Goal: Task Accomplishment & Management: Complete application form

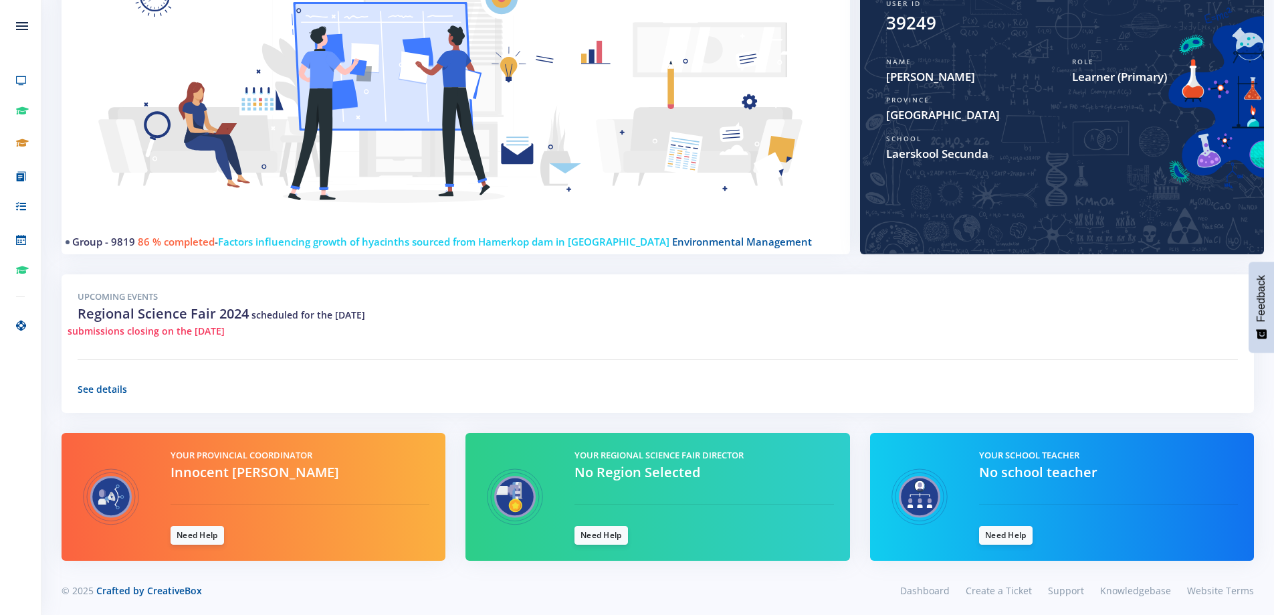
scroll to position [207, 0]
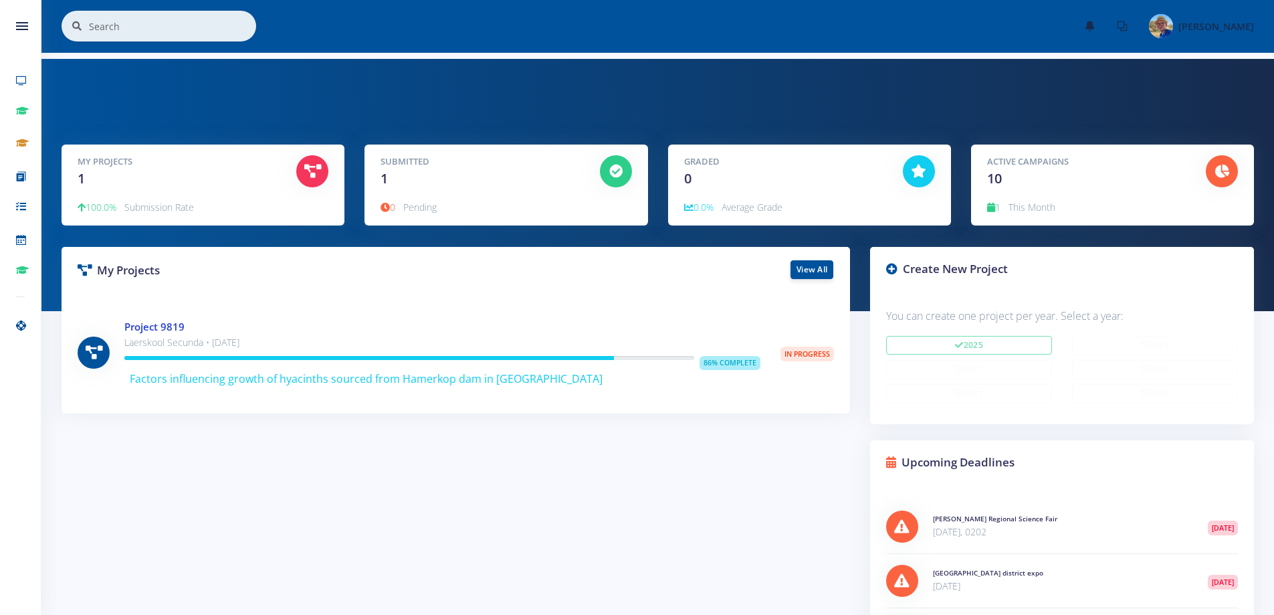
click at [158, 320] on link "Project 9819" at bounding box center [154, 326] width 60 height 13
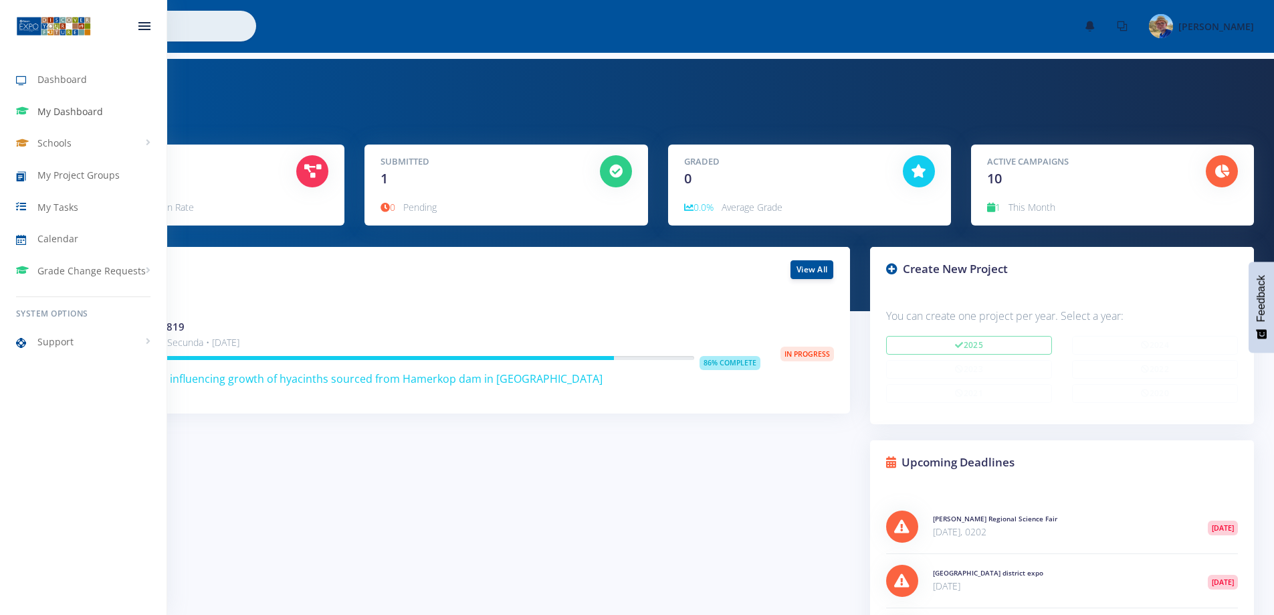
click at [69, 107] on span "My Dashboard" at bounding box center [70, 111] width 66 height 14
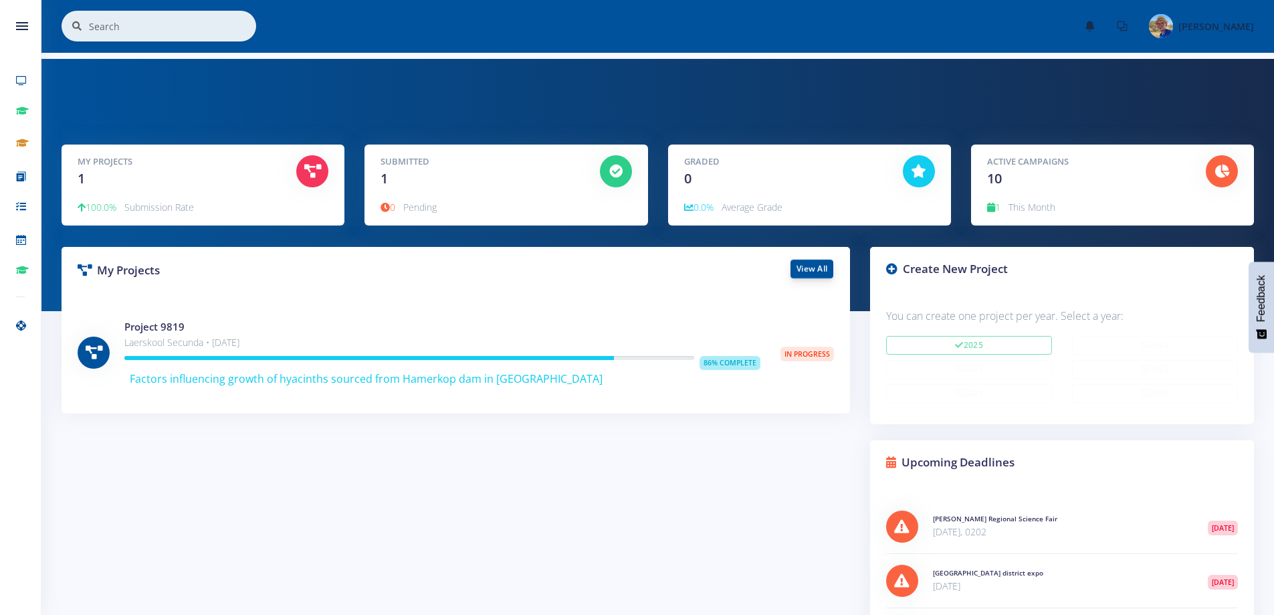
click at [809, 263] on link "View All" at bounding box center [811, 268] width 43 height 19
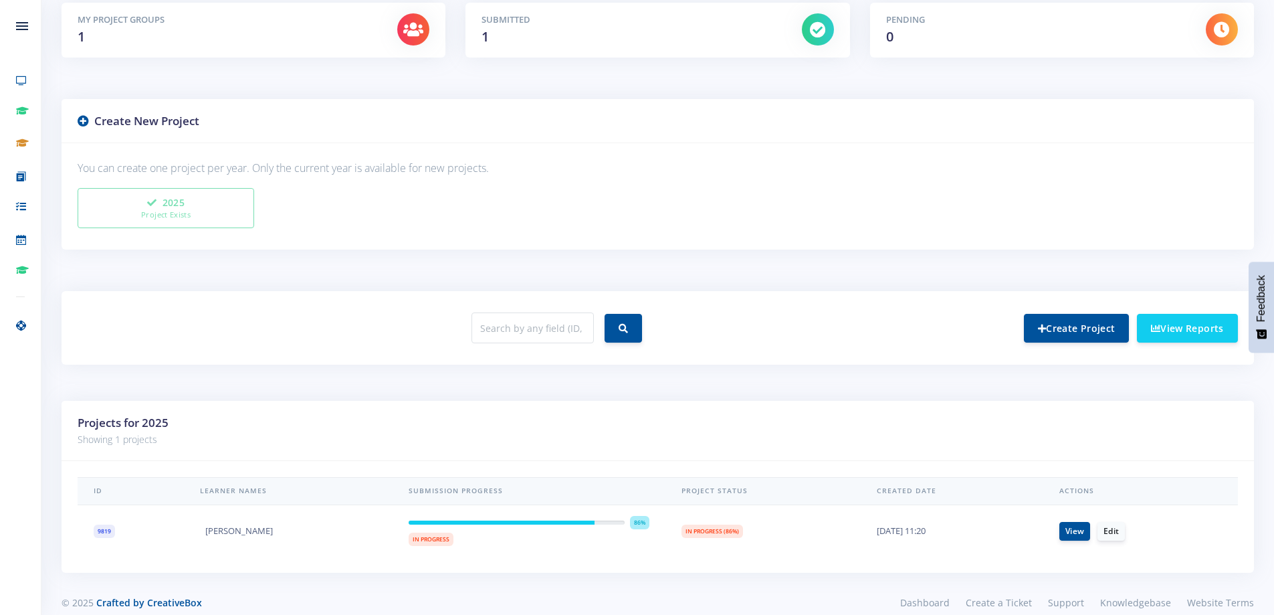
scroll to position [250, 0]
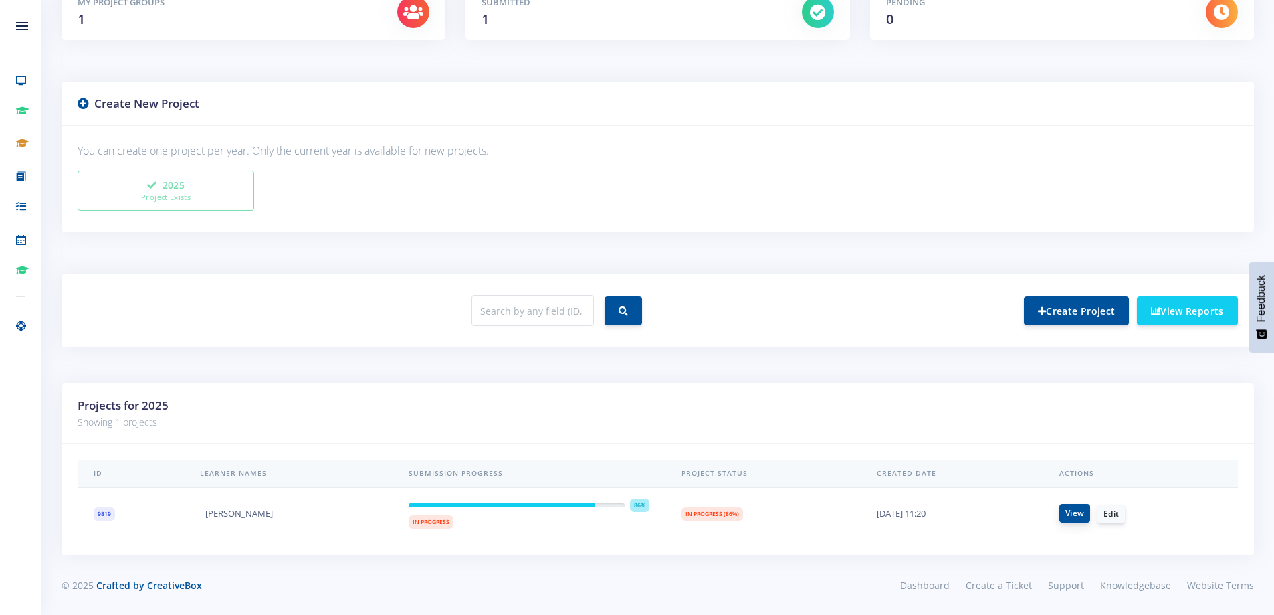
click at [1069, 514] on link "View" at bounding box center [1074, 513] width 31 height 19
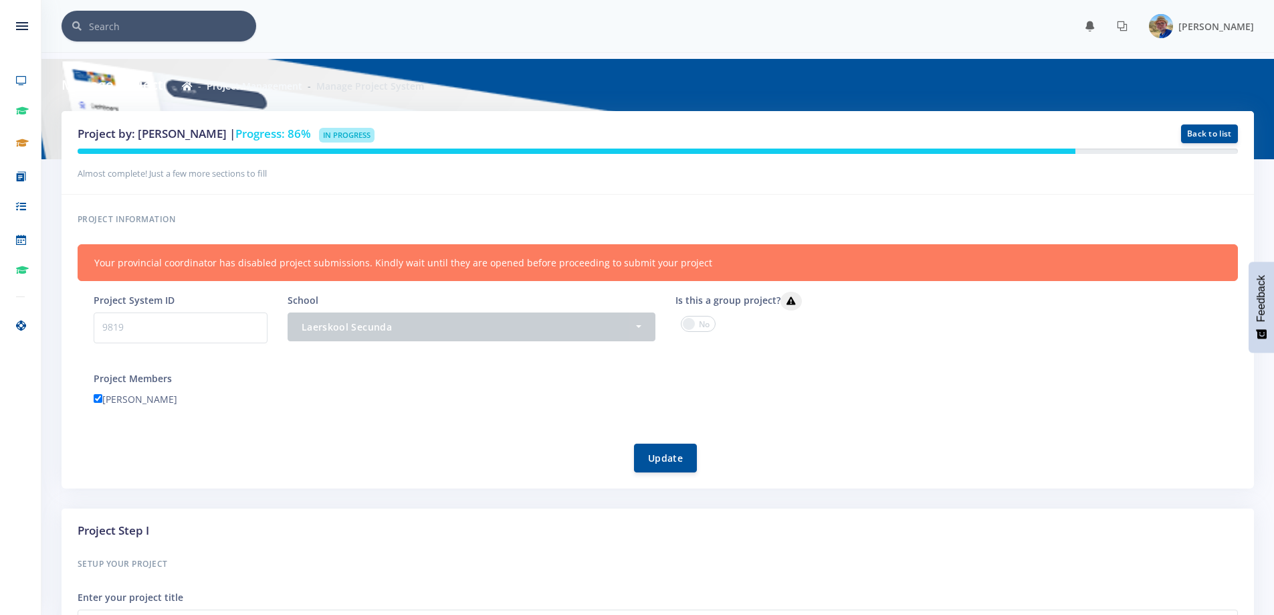
scroll to position [10, 10]
drag, startPoint x: 692, startPoint y: 263, endPoint x: 44, endPoint y: 246, distance: 648.3
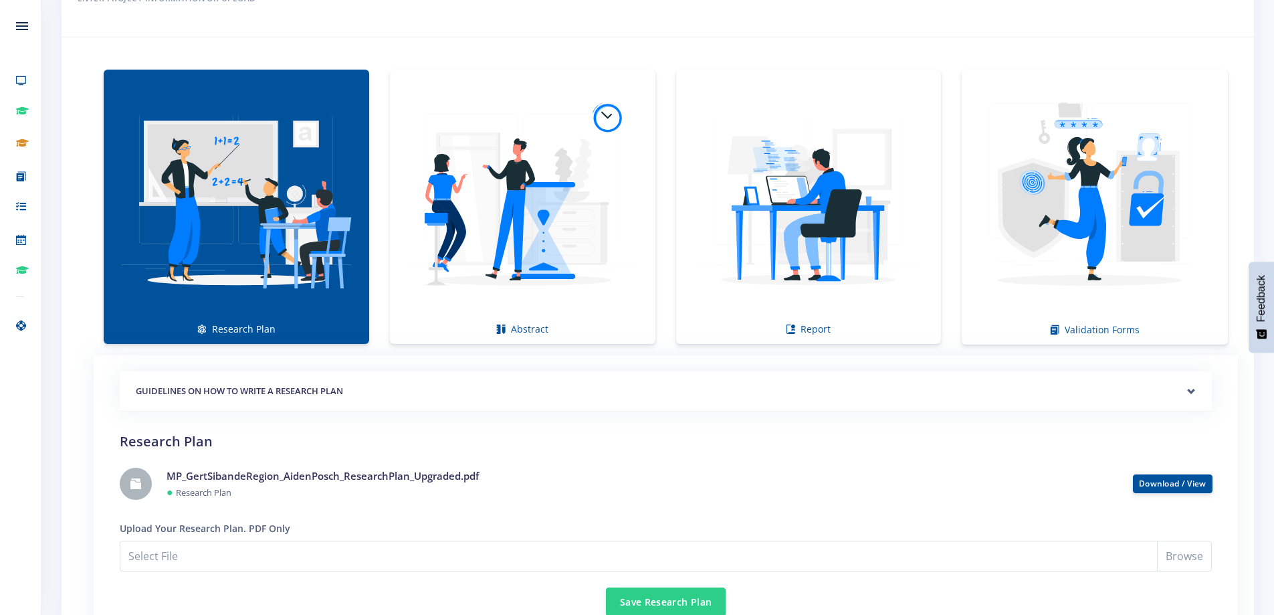
scroll to position [936, 0]
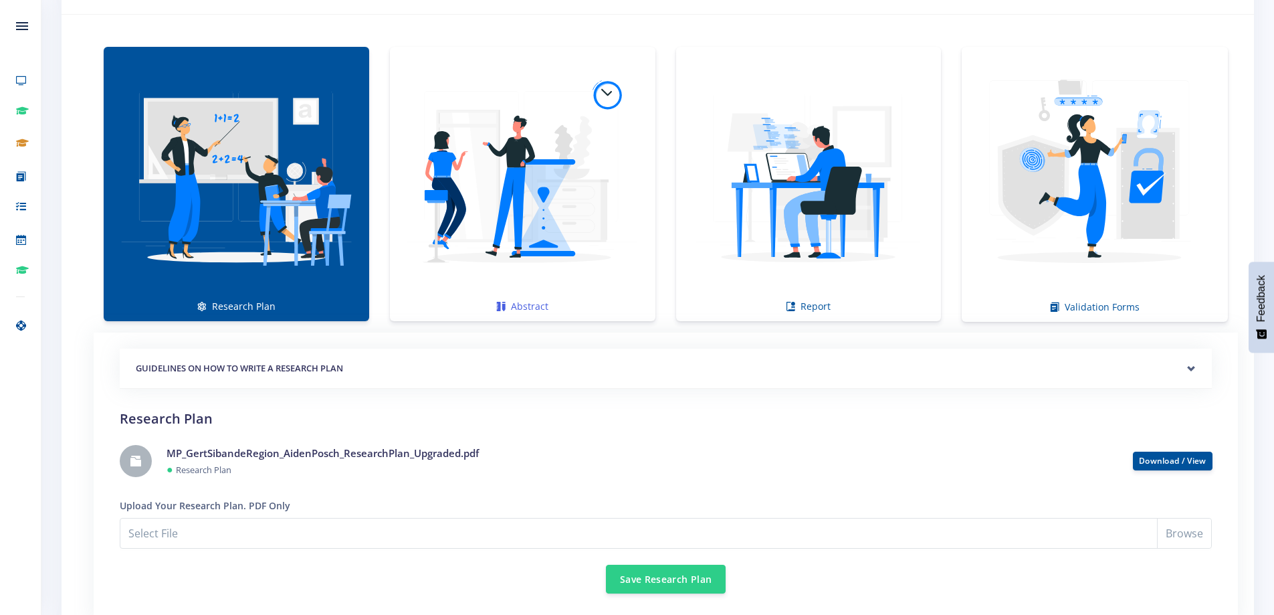
click at [599, 217] on img at bounding box center [523, 177] width 244 height 244
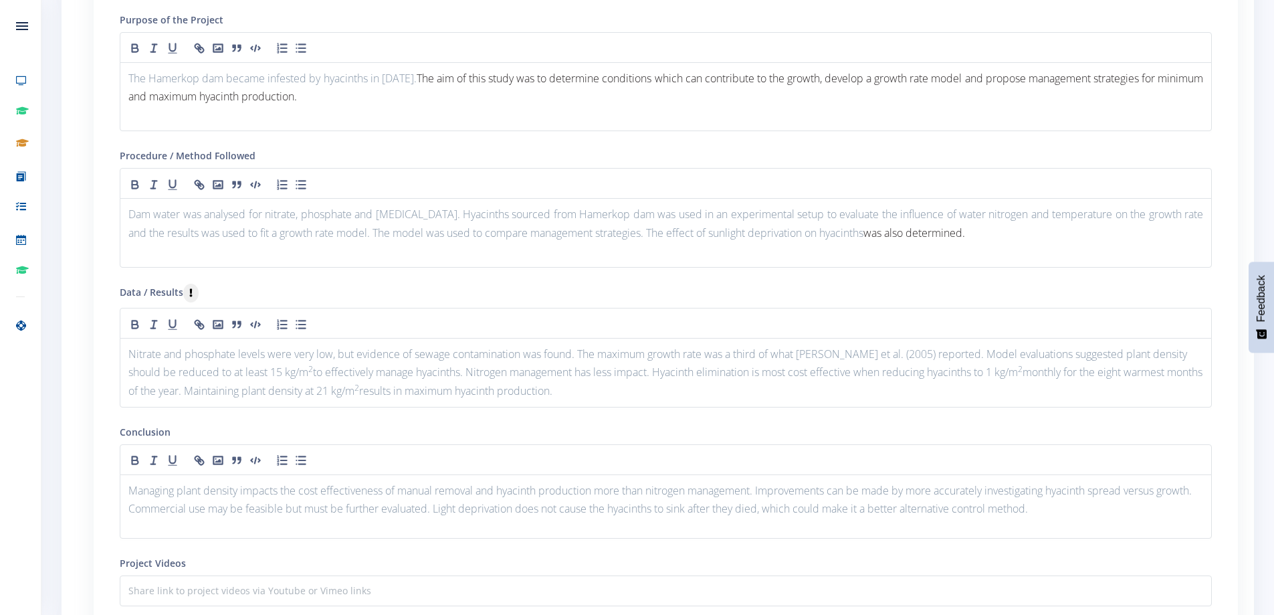
scroll to position [1404, 0]
drag, startPoint x: 969, startPoint y: 233, endPoint x: 625, endPoint y: 229, distance: 344.4
click at [625, 229] on p "Dam water was analysed for nitrate, phosphate and coliform bacteria. Hyacinths …" at bounding box center [665, 220] width 1075 height 36
click at [932, 233] on span "was also determined." at bounding box center [914, 229] width 102 height 15
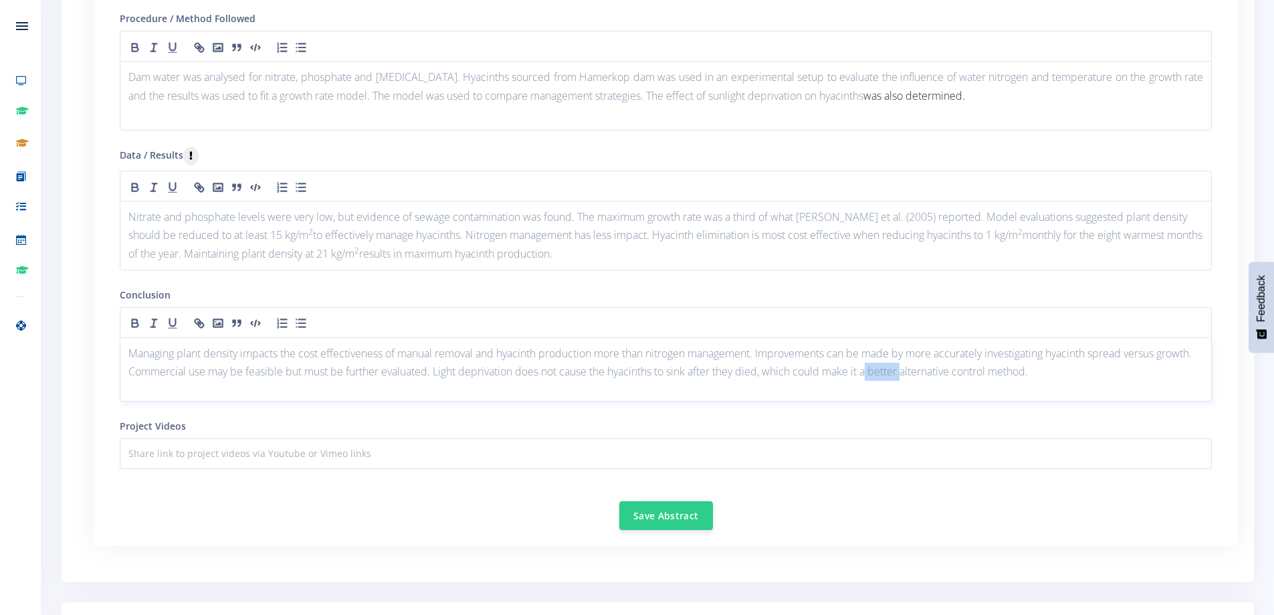
drag, startPoint x: 947, startPoint y: 371, endPoint x: 914, endPoint y: 366, distance: 33.2
click at [914, 366] on p "Managing plant density impacts the cost effectiveness of manual removal and hya…" at bounding box center [665, 362] width 1075 height 36
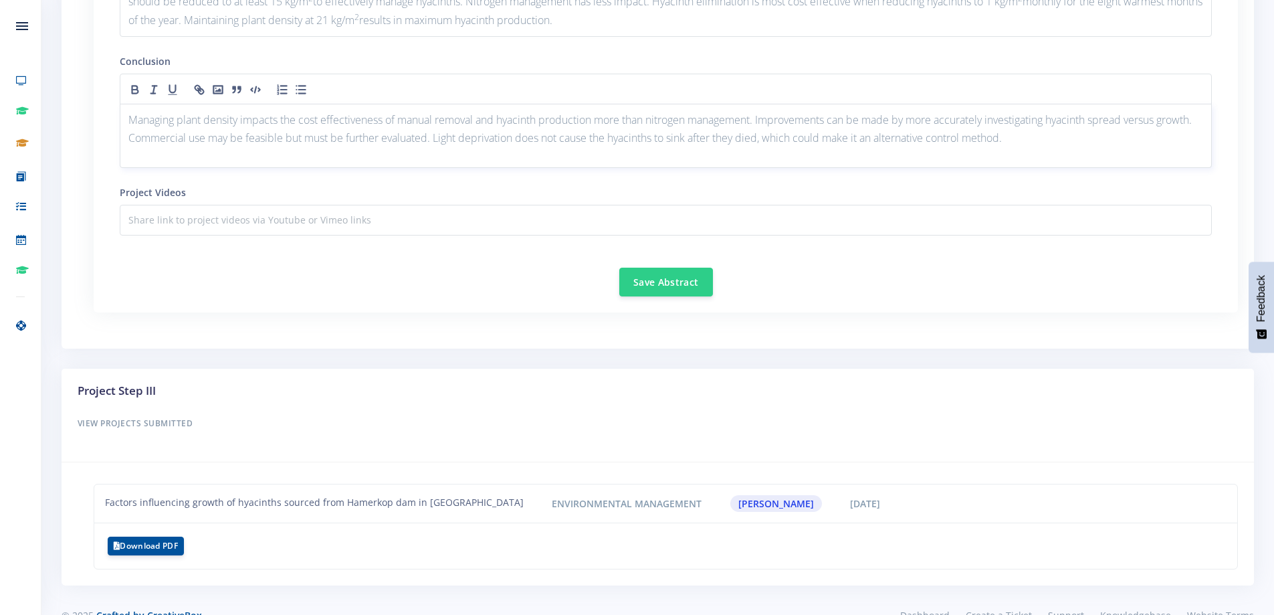
scroll to position [1802, 0]
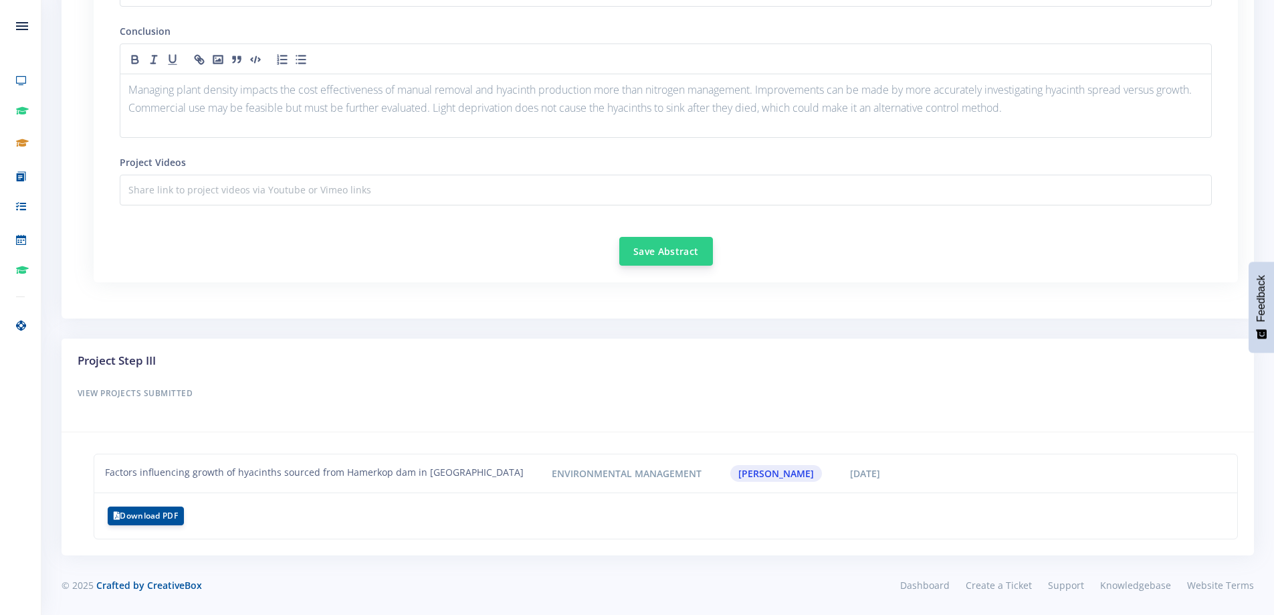
click at [675, 247] on button "Save Abstract" at bounding box center [666, 251] width 94 height 29
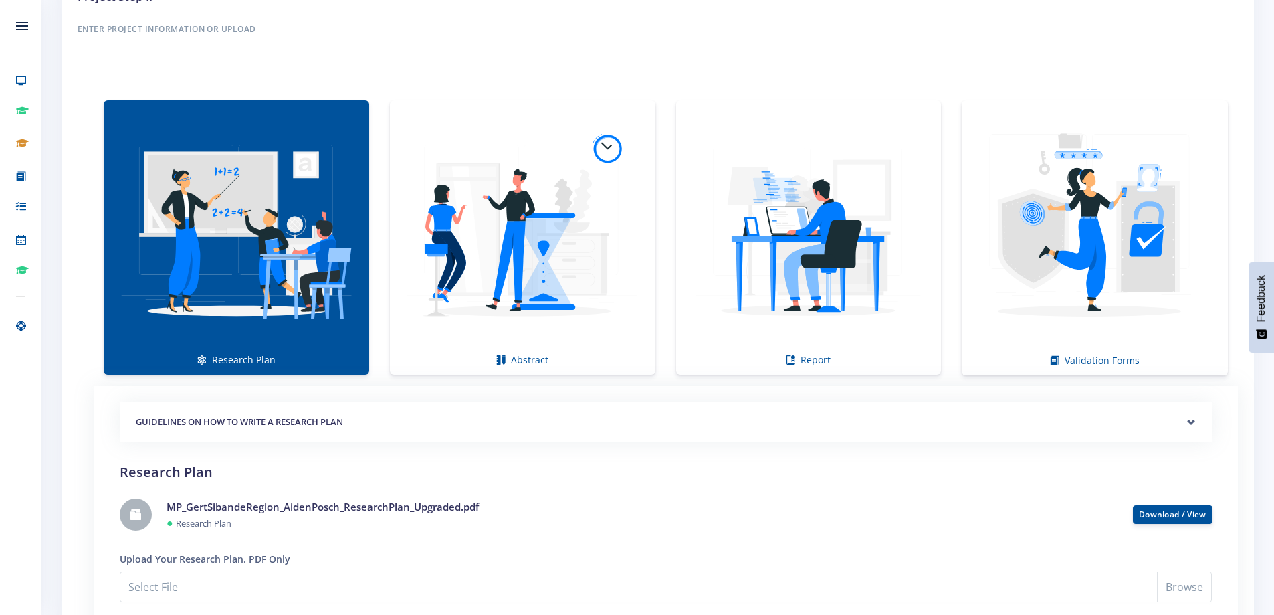
scroll to position [936, 0]
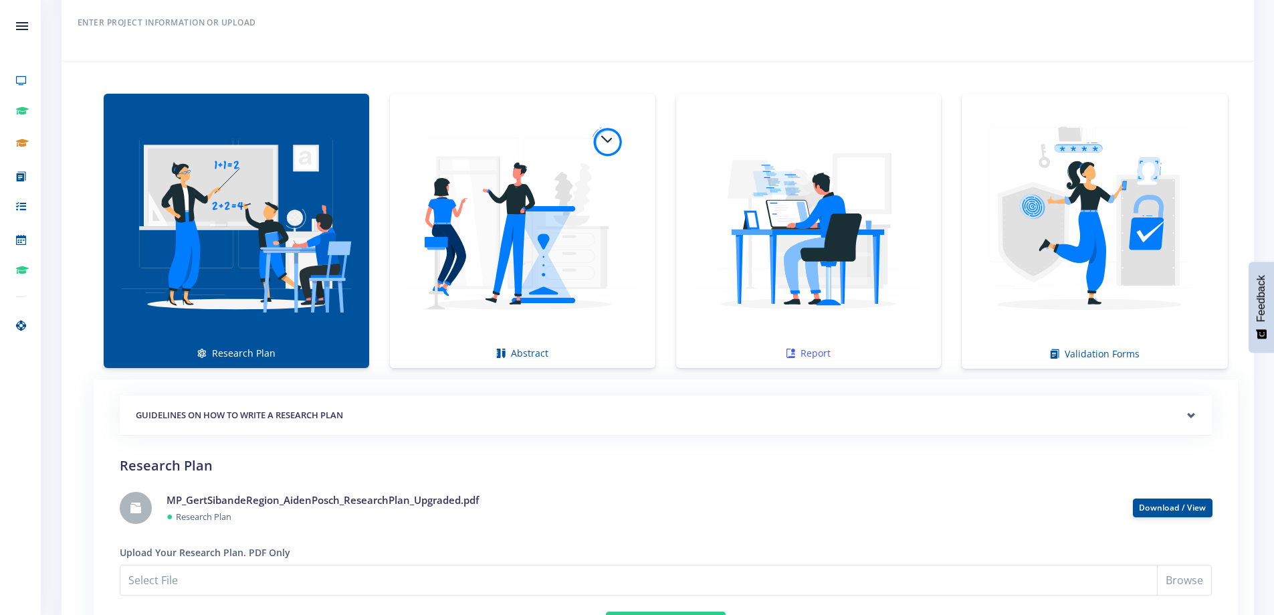
click at [752, 247] on img at bounding box center [809, 224] width 244 height 244
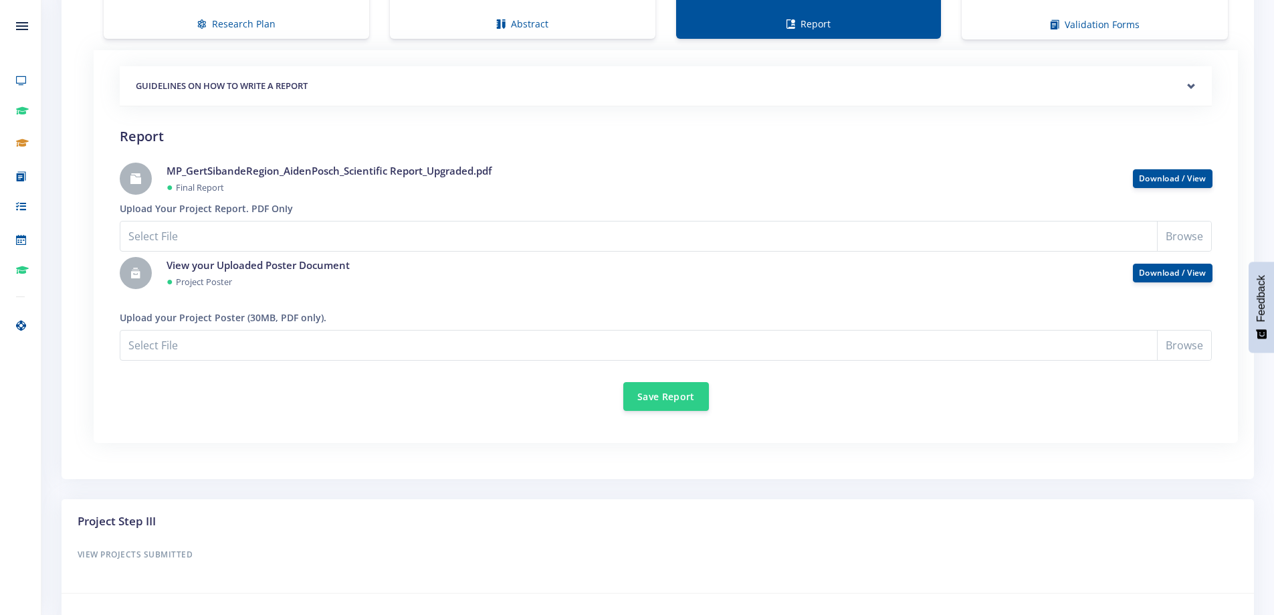
scroll to position [1271, 0]
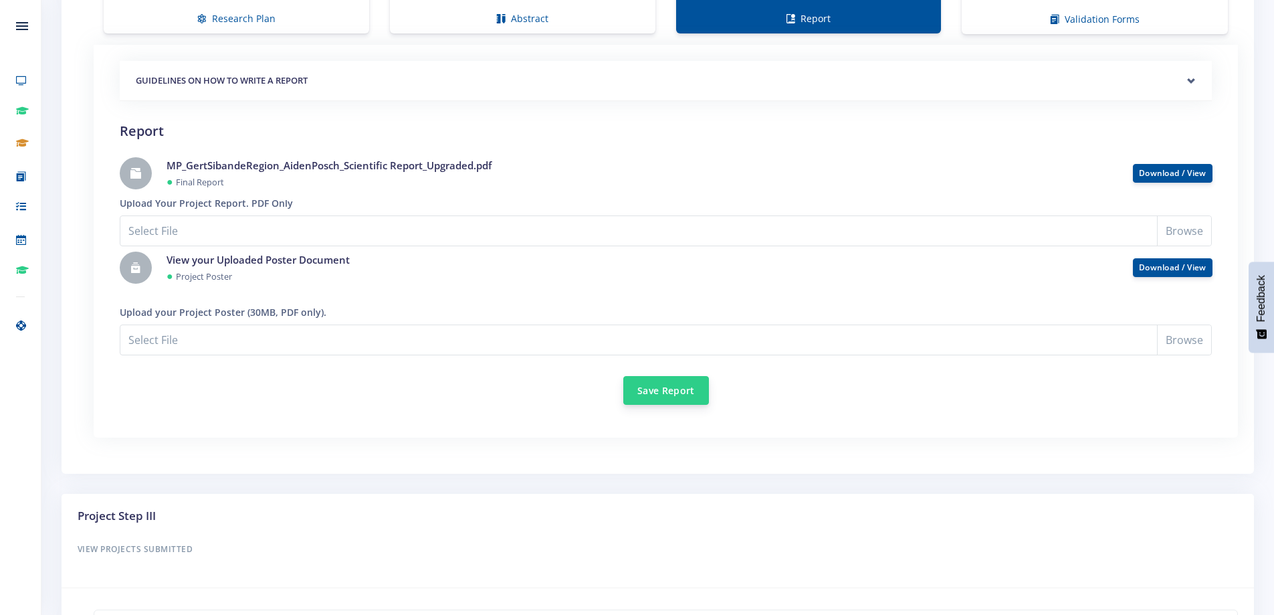
click at [686, 391] on button "Save Report" at bounding box center [666, 390] width 86 height 29
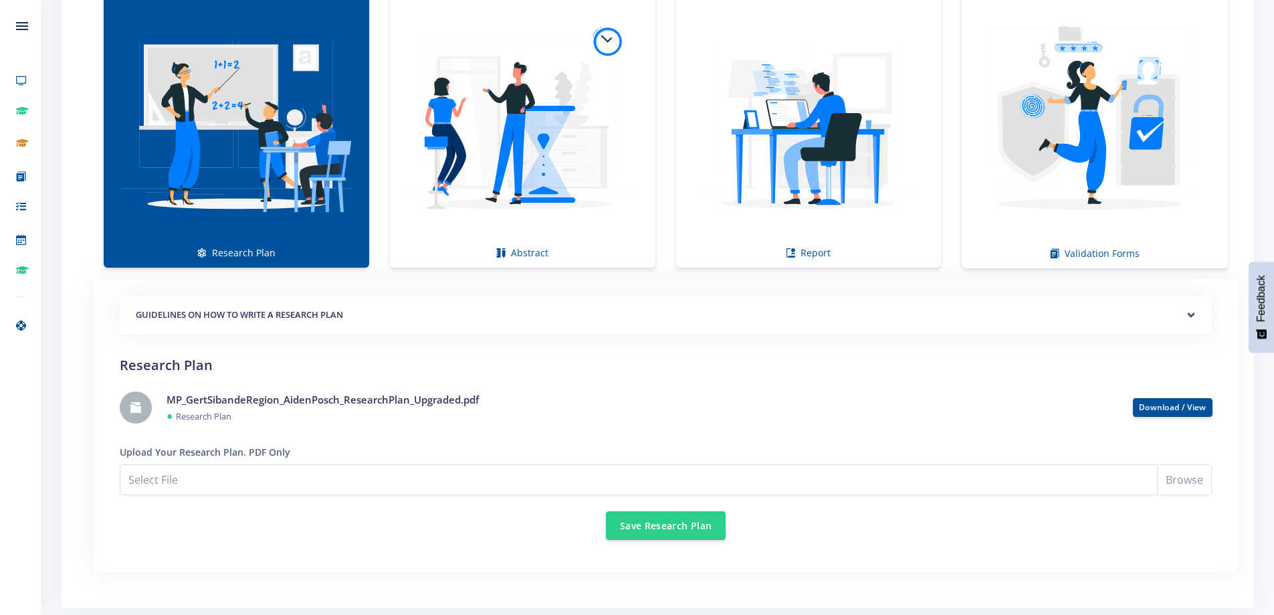
scroll to position [1126, 0]
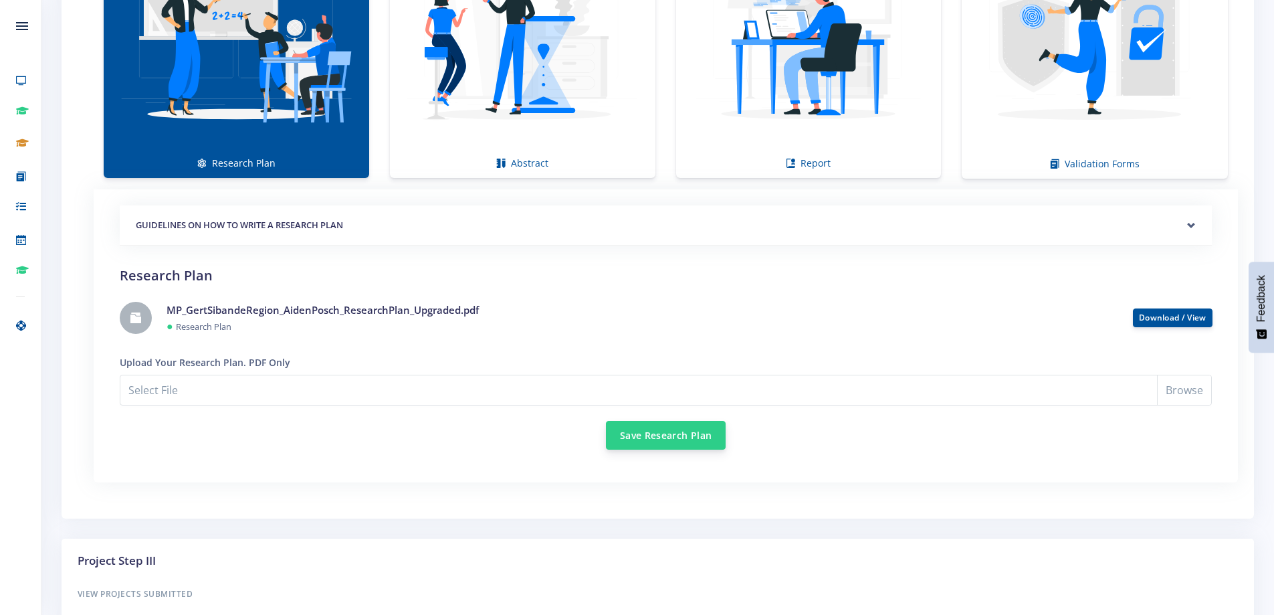
click at [669, 429] on button "Save Research Plan" at bounding box center [666, 435] width 120 height 29
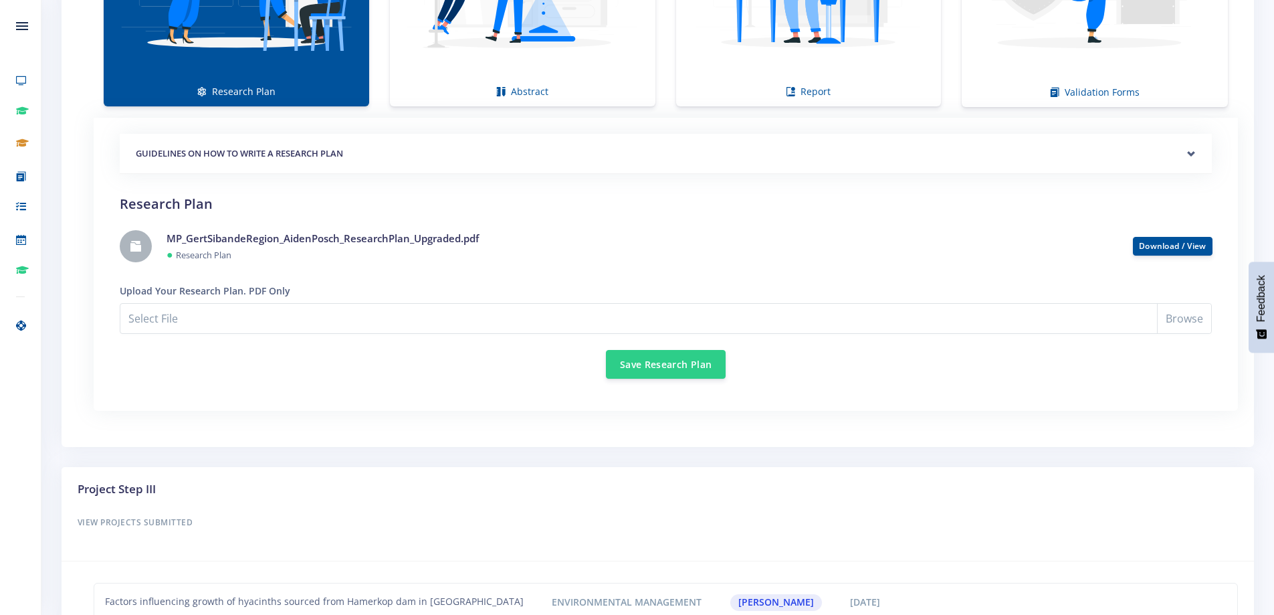
scroll to position [1204, 0]
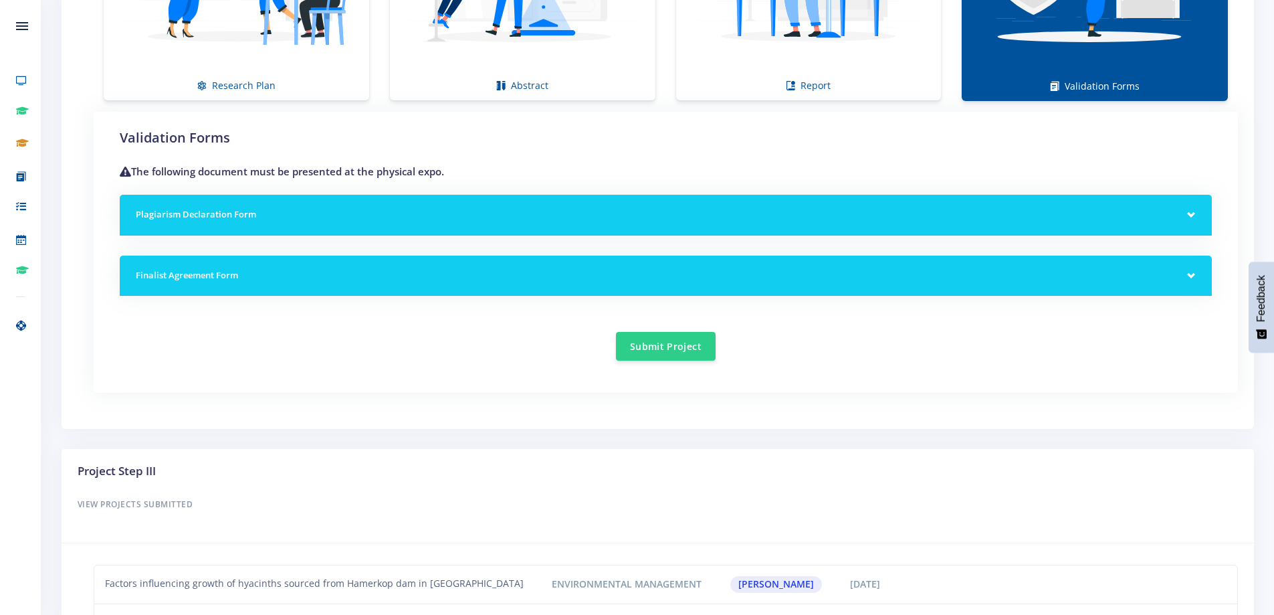
click at [191, 205] on div "Plagiarism Declaration Form" at bounding box center [666, 215] width 1092 height 41
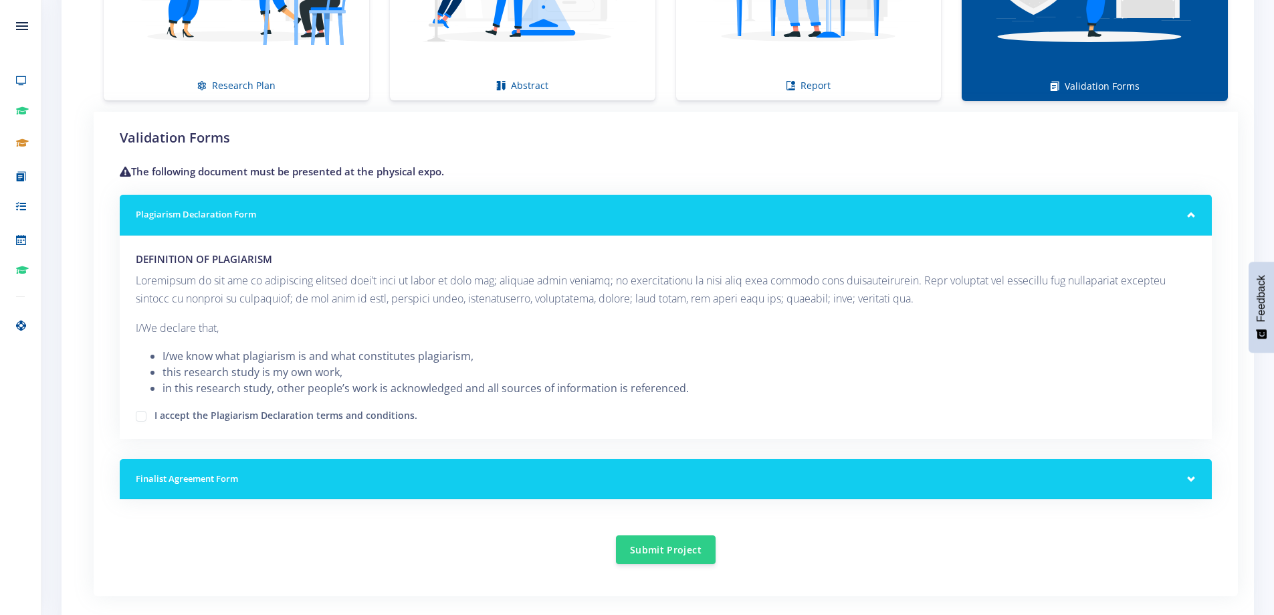
click at [192, 204] on div "Plagiarism Declaration Form" at bounding box center [666, 215] width 1092 height 41
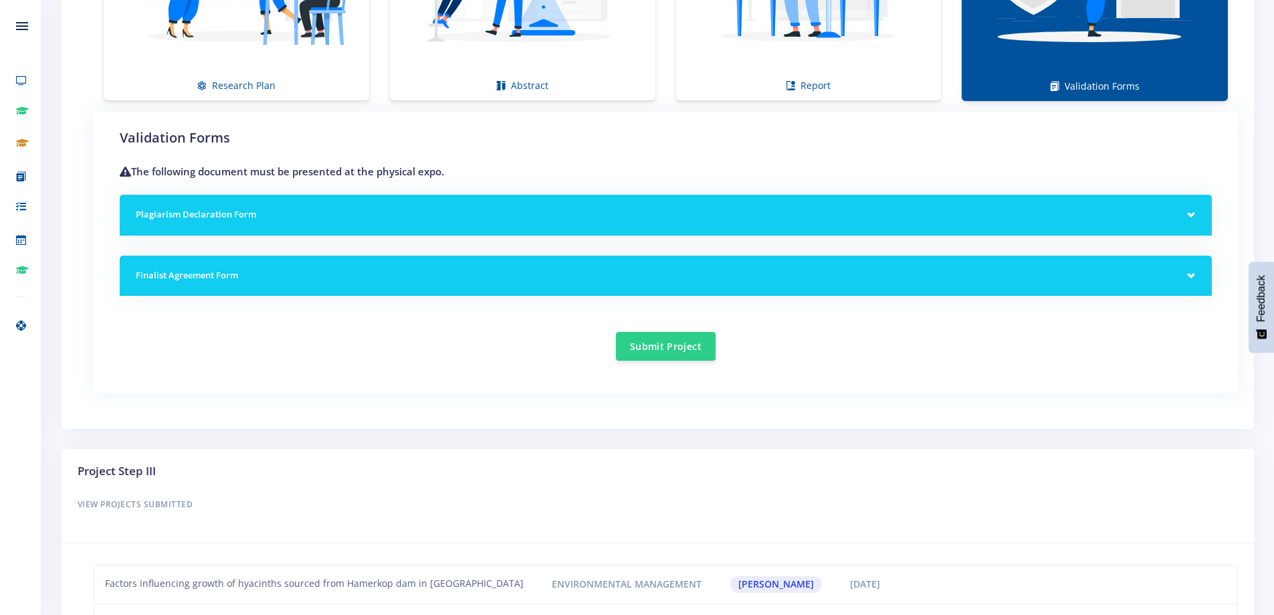
click at [236, 282] on div "Finalist Agreement Form" at bounding box center [666, 275] width 1092 height 41
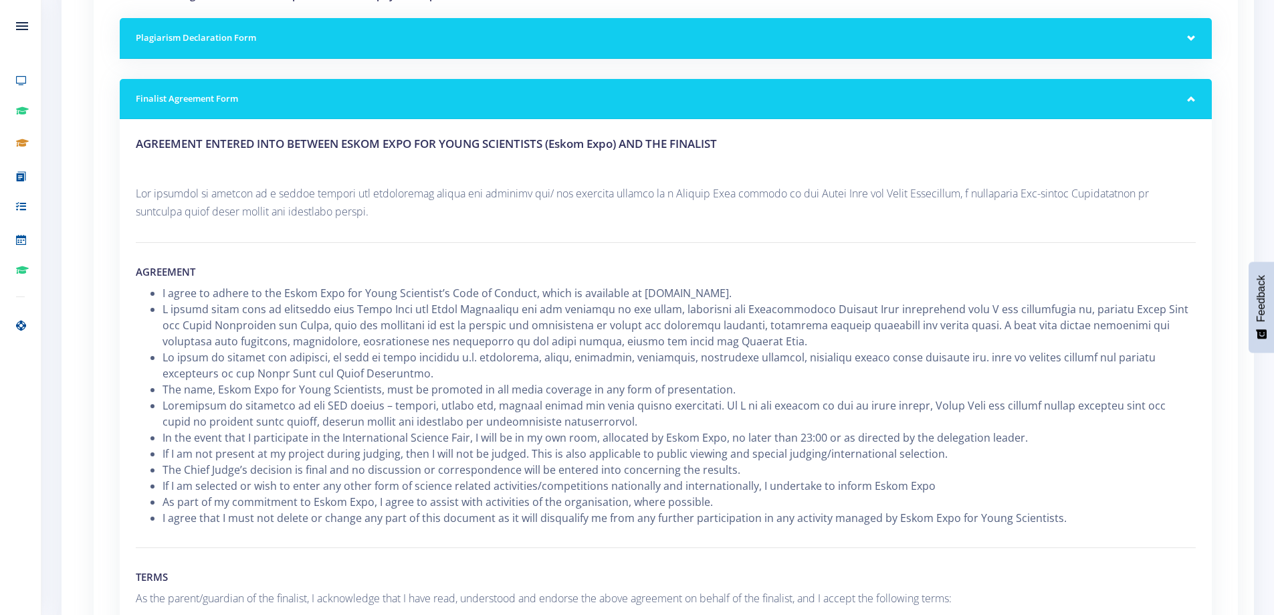
scroll to position [1404, 0]
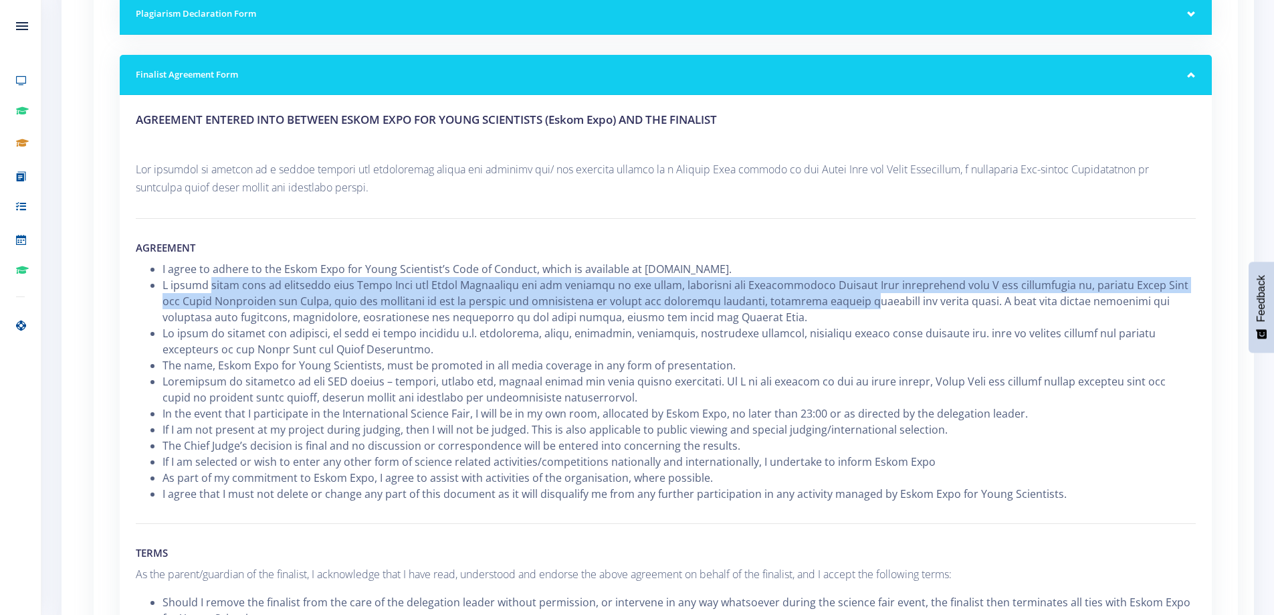
drag, startPoint x: 209, startPoint y: 282, endPoint x: 839, endPoint y: 302, distance: 630.3
click at [839, 302] on li at bounding box center [679, 301] width 1033 height 48
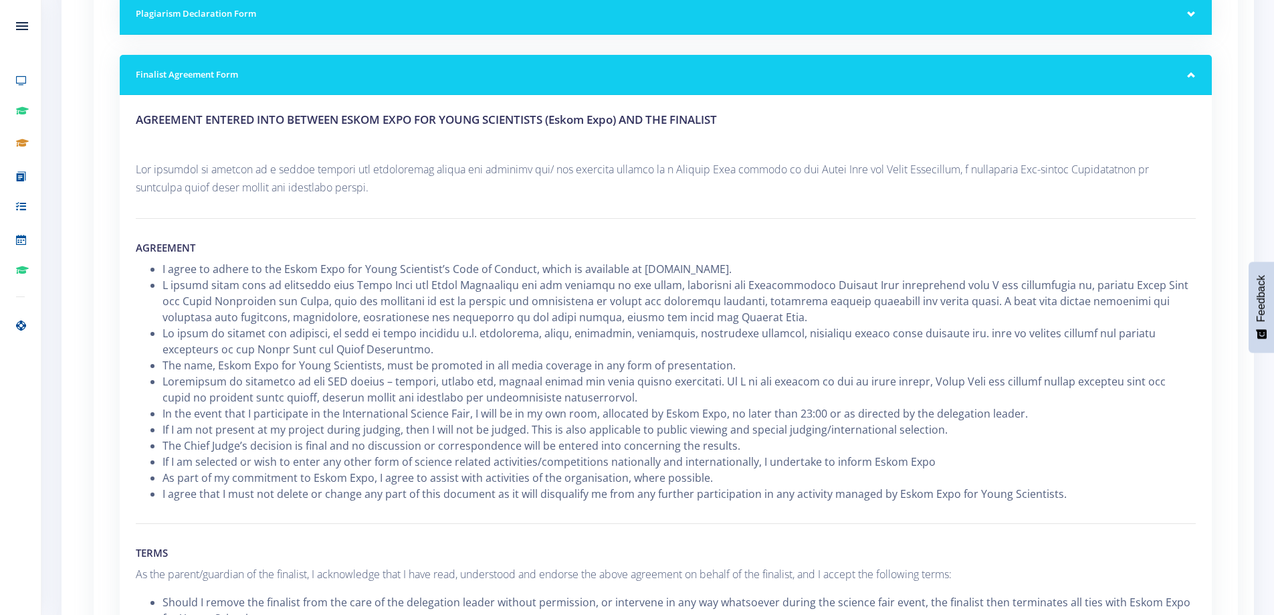
click at [262, 330] on li at bounding box center [679, 341] width 1033 height 32
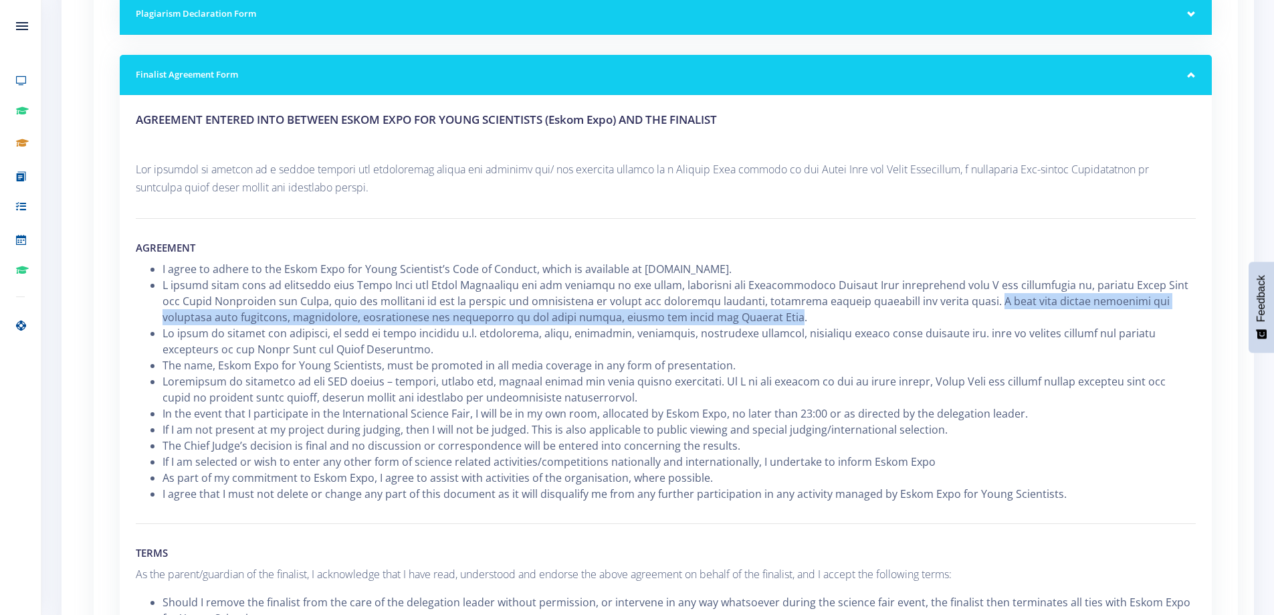
drag, startPoint x: 967, startPoint y: 300, endPoint x: 733, endPoint y: 320, distance: 234.9
click at [733, 320] on li at bounding box center [679, 301] width 1033 height 48
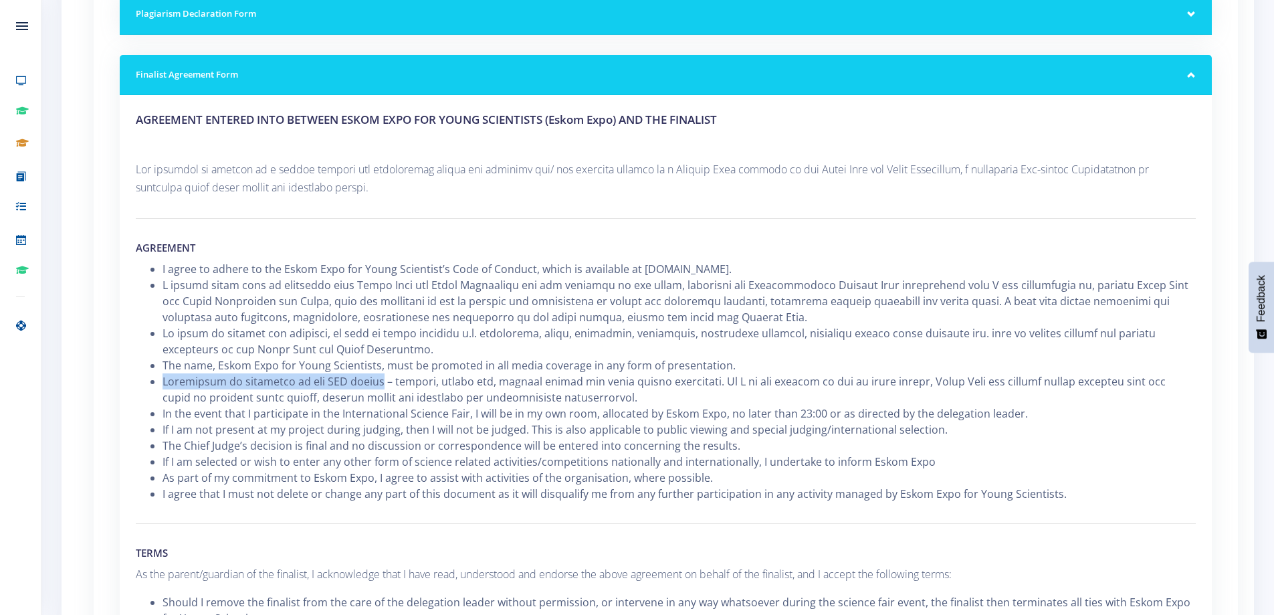
drag, startPoint x: 366, startPoint y: 380, endPoint x: 163, endPoint y: 380, distance: 203.3
click at [163, 380] on li at bounding box center [679, 389] width 1033 height 32
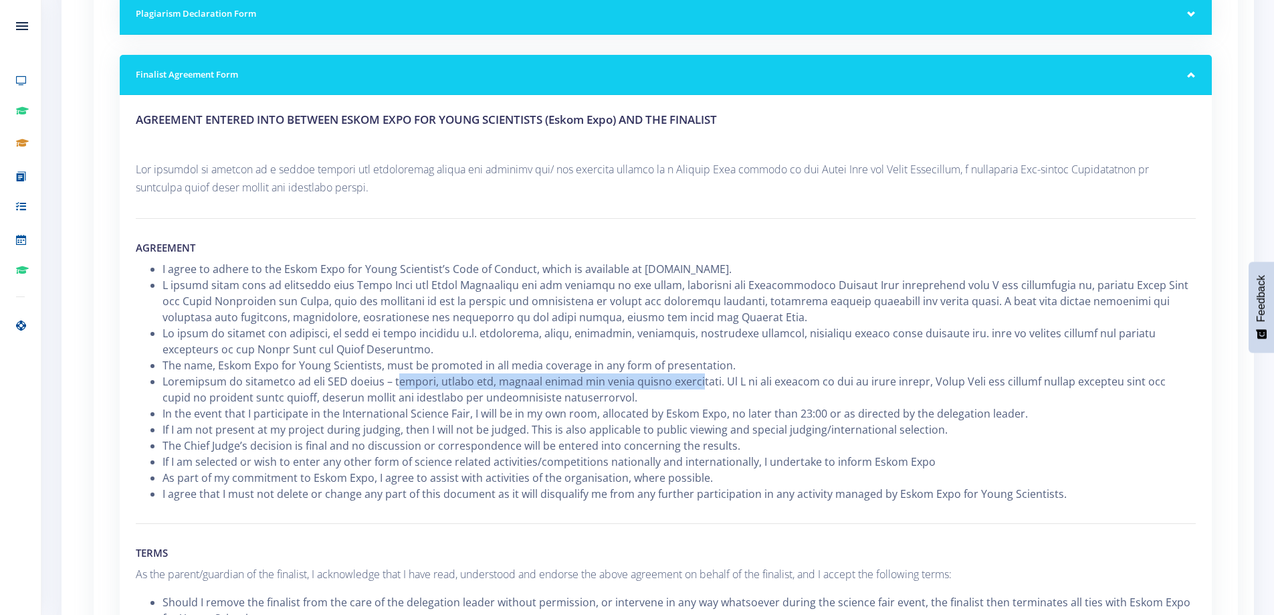
drag, startPoint x: 380, startPoint y: 380, endPoint x: 675, endPoint y: 380, distance: 294.9
click at [675, 380] on li at bounding box center [679, 389] width 1033 height 32
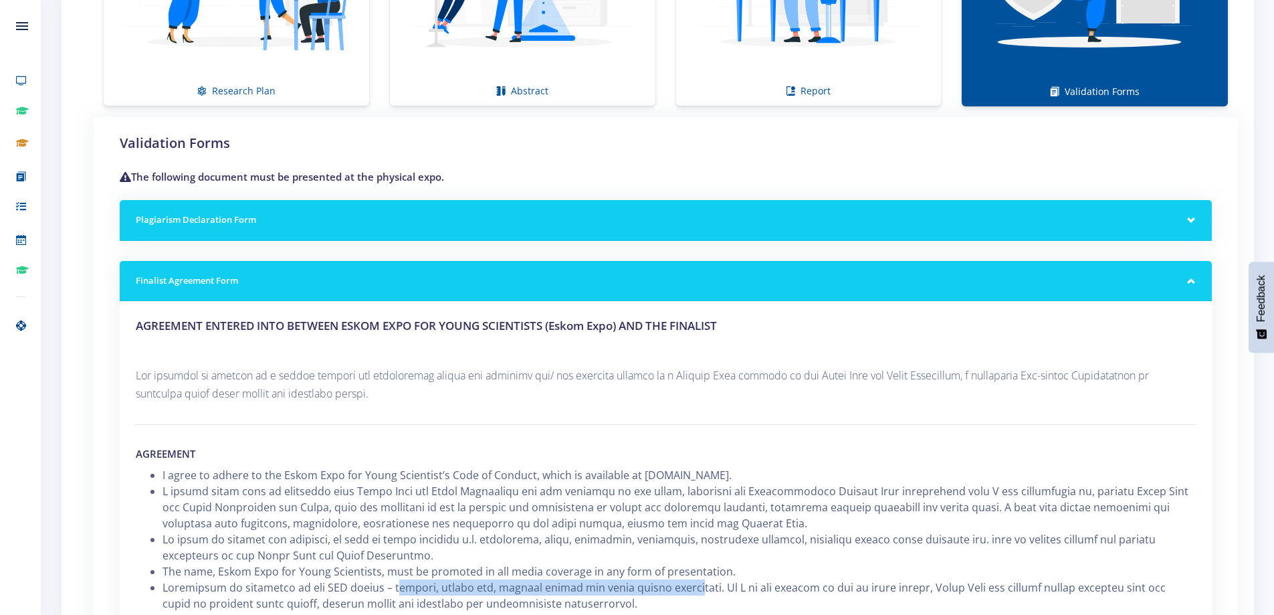
scroll to position [1198, 0]
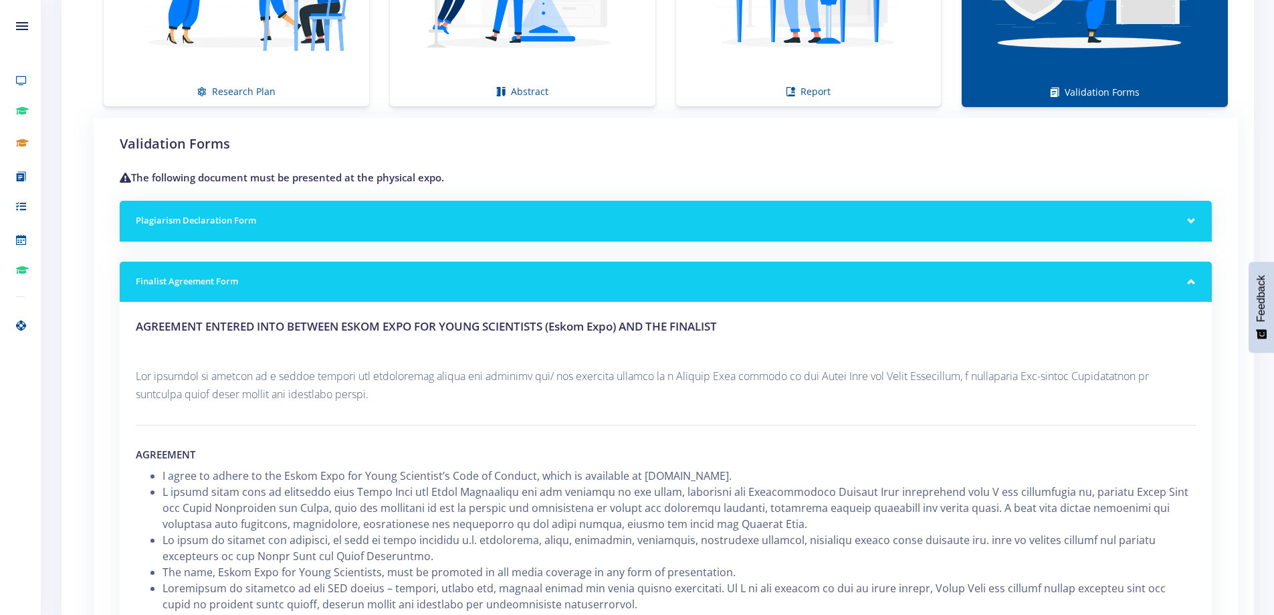
click at [266, 219] on h5 "Plagiarism Declaration Form" at bounding box center [666, 220] width 1060 height 13
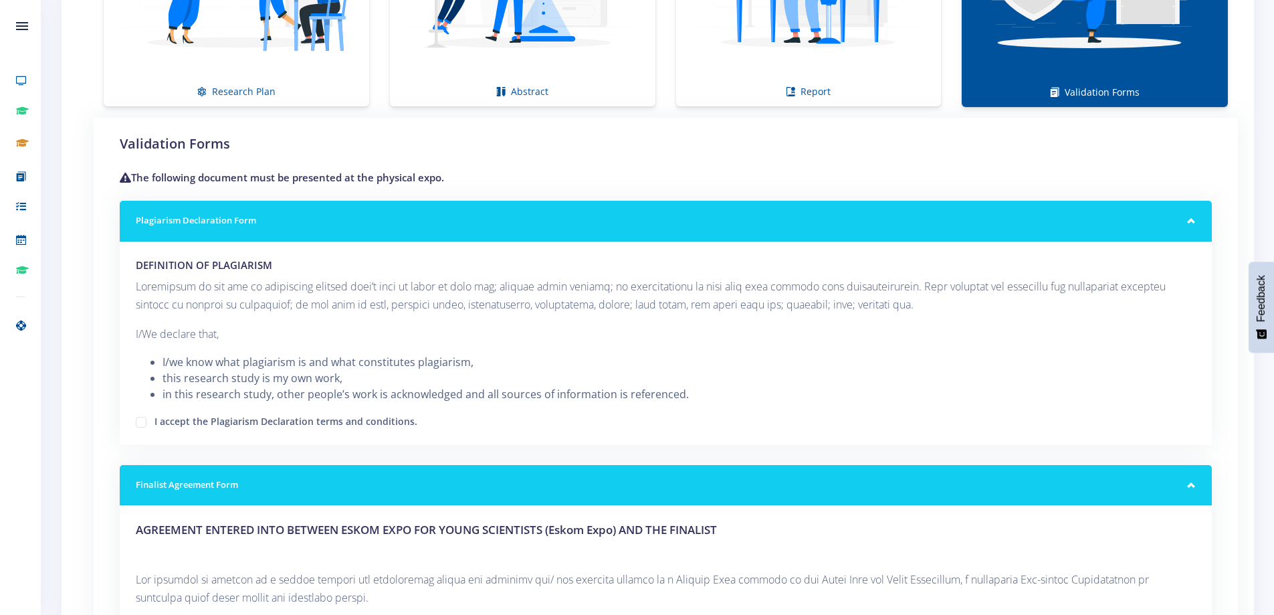
click at [154, 420] on label "I accept the Plagiarism Declaration terms and conditions." at bounding box center [285, 419] width 263 height 11
click at [154, 420] on input "I accept the Plagiarism Declaration terms and conditions." at bounding box center [158, 417] width 9 height 9
checkbox input "true"
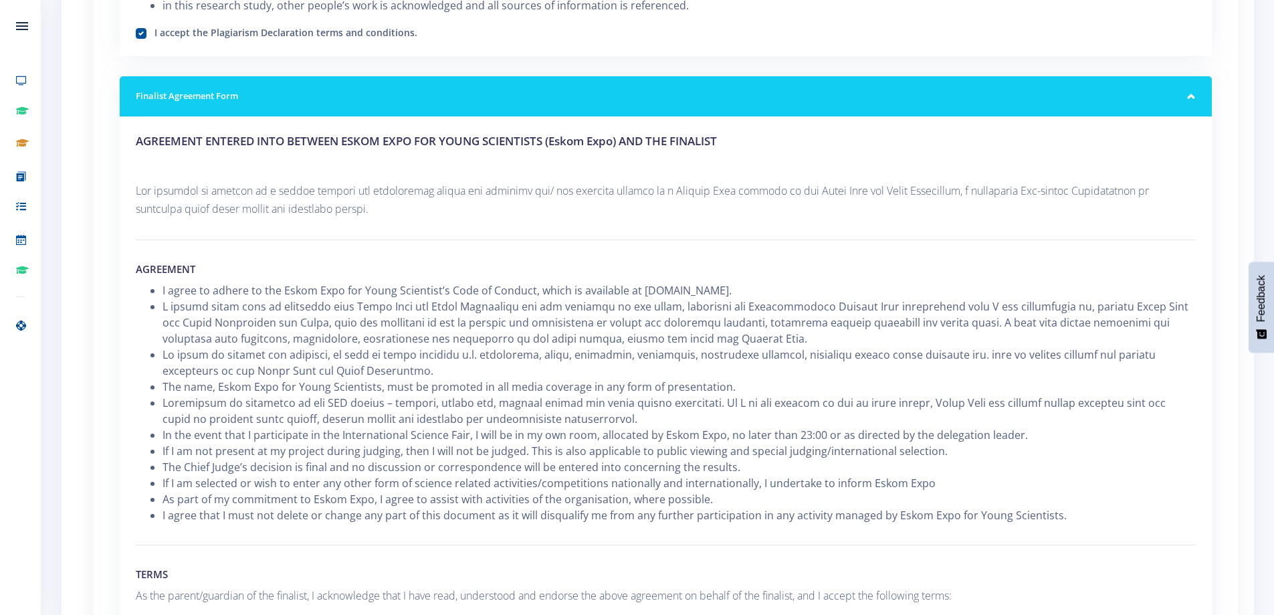
scroll to position [1800, 0]
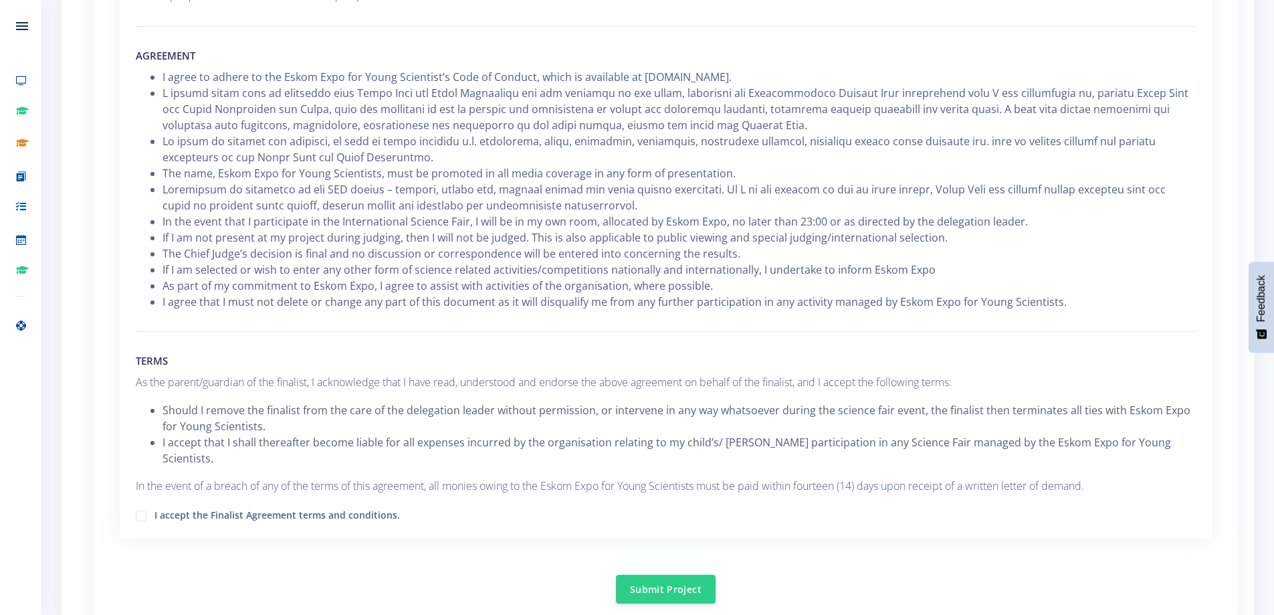
click at [154, 508] on label "I accept the Finalist Agreement terms and conditions." at bounding box center [276, 513] width 245 height 11
click at [154, 506] on input "I accept the Finalist Agreement terms and conditions." at bounding box center [158, 510] width 9 height 9
checkbox input "true"
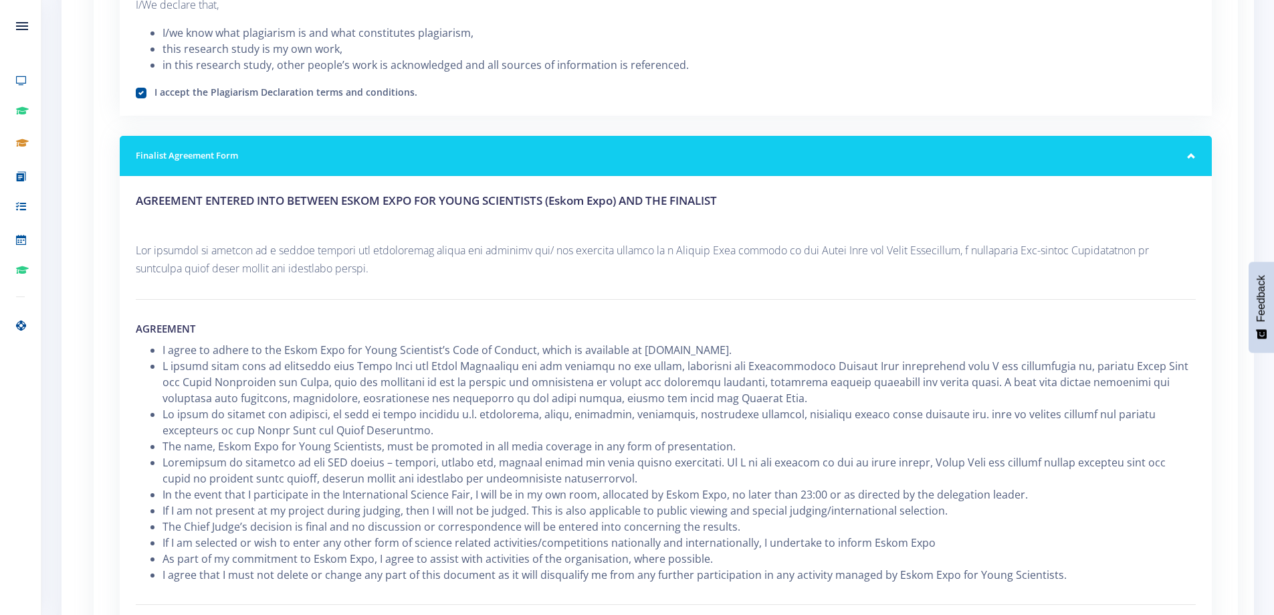
scroll to position [2137, 0]
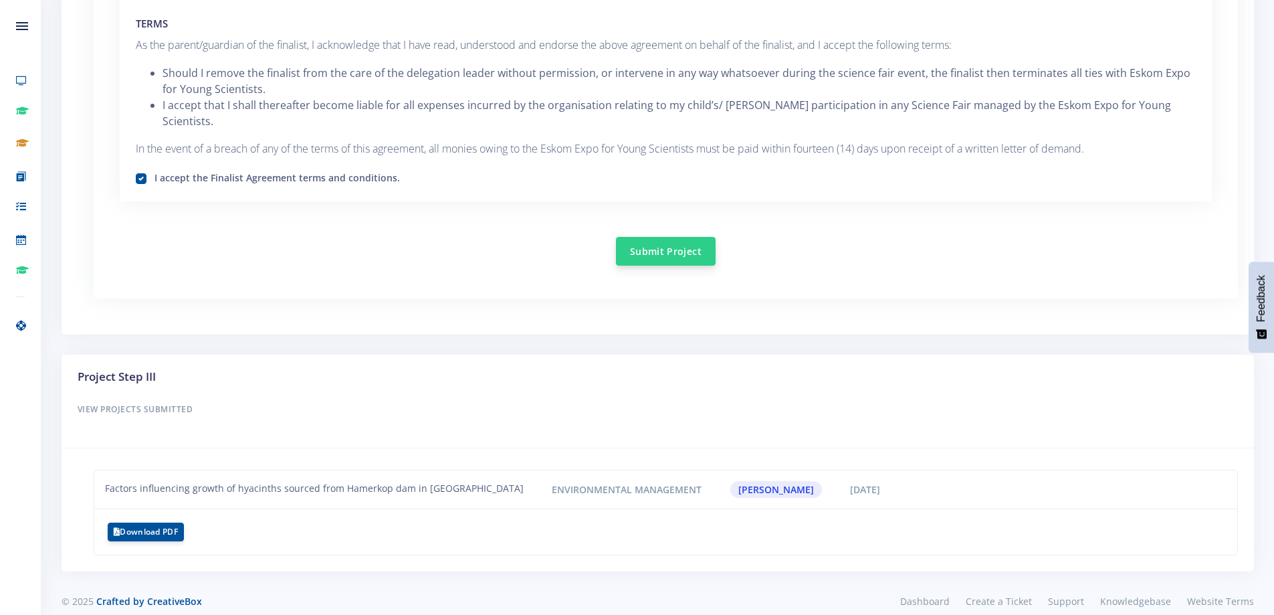
click at [679, 237] on button "Submit Project" at bounding box center [666, 251] width 100 height 29
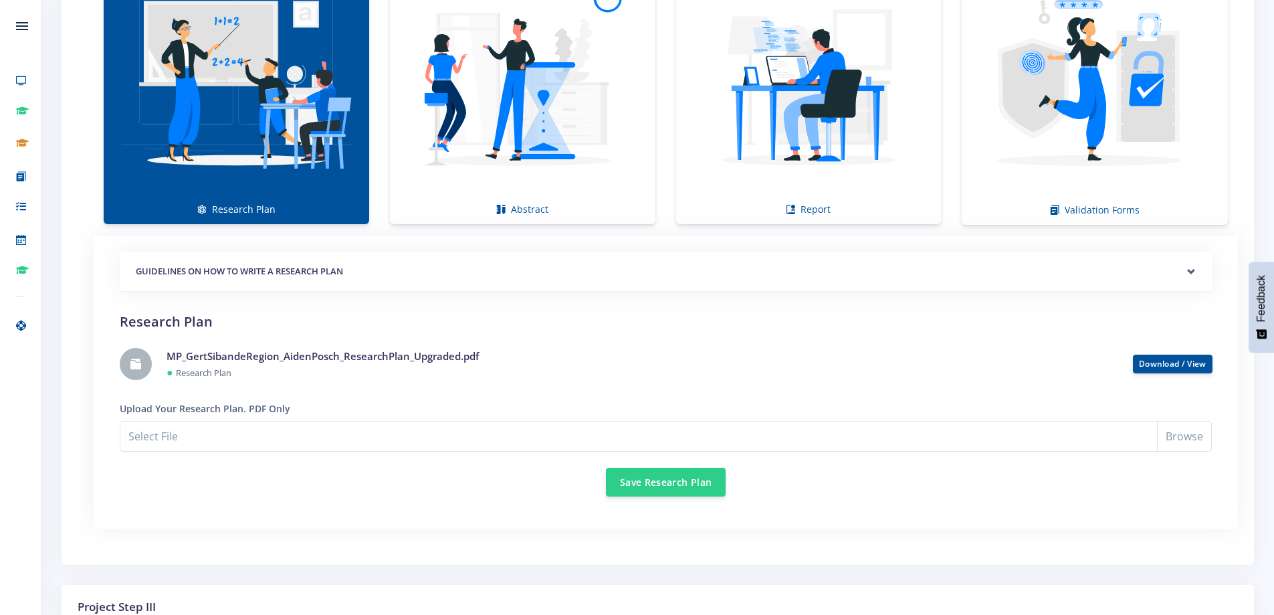
scroll to position [1059, 0]
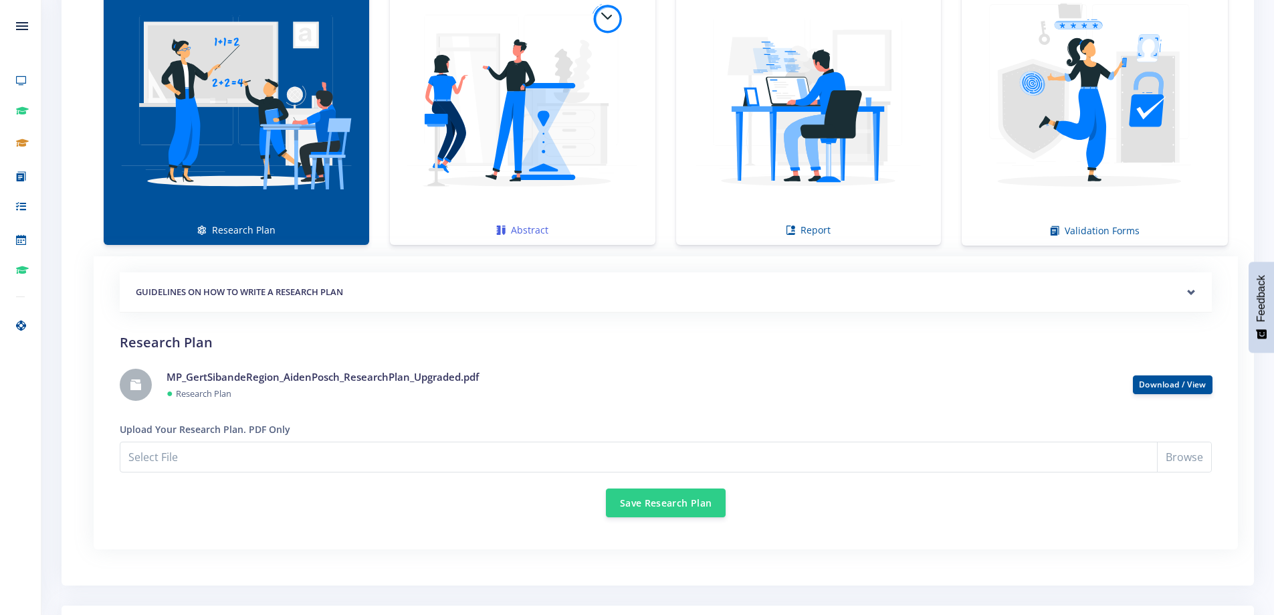
click at [589, 221] on img at bounding box center [523, 101] width 244 height 244
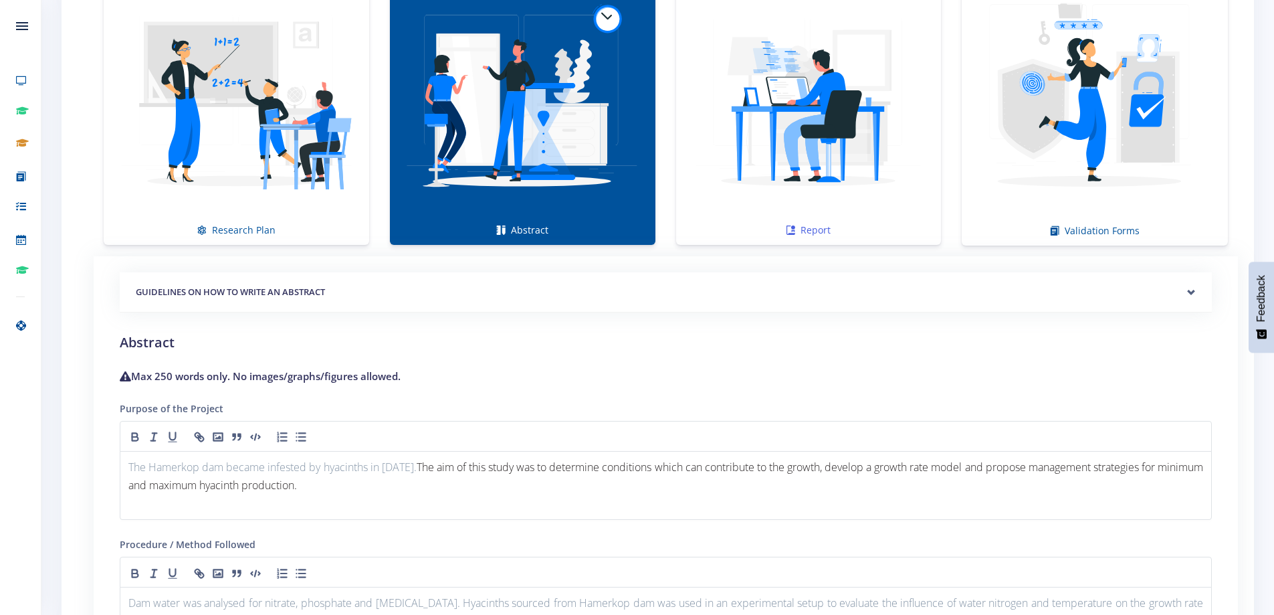
click at [786, 207] on img at bounding box center [809, 101] width 244 height 244
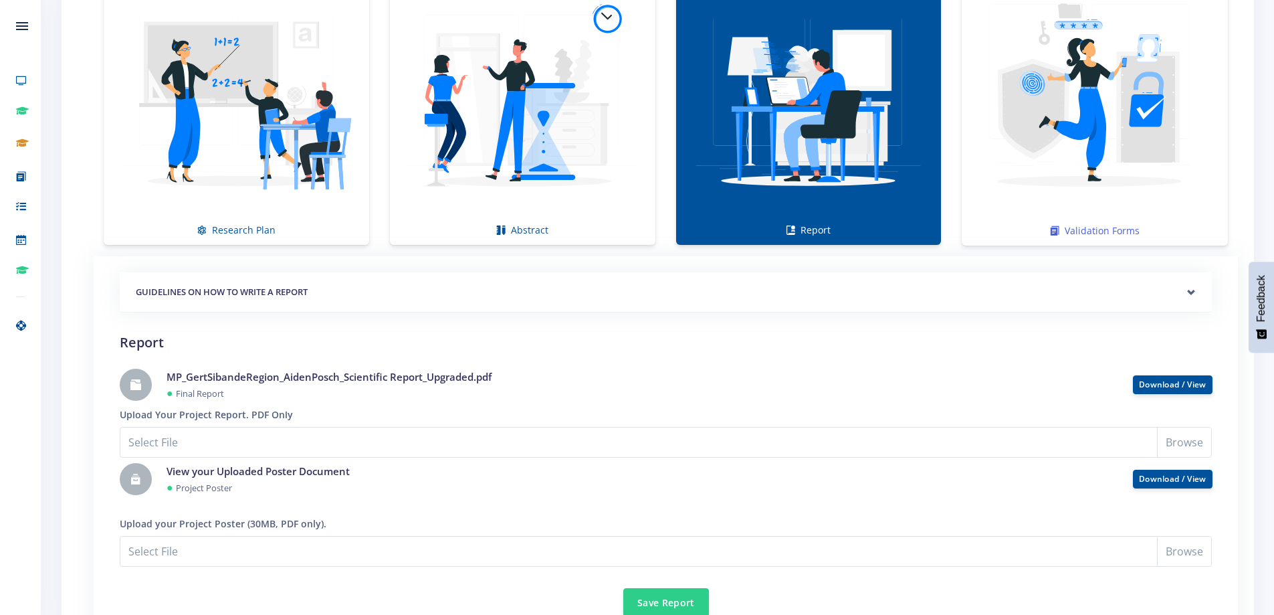
click at [1040, 212] on img at bounding box center [1094, 101] width 245 height 245
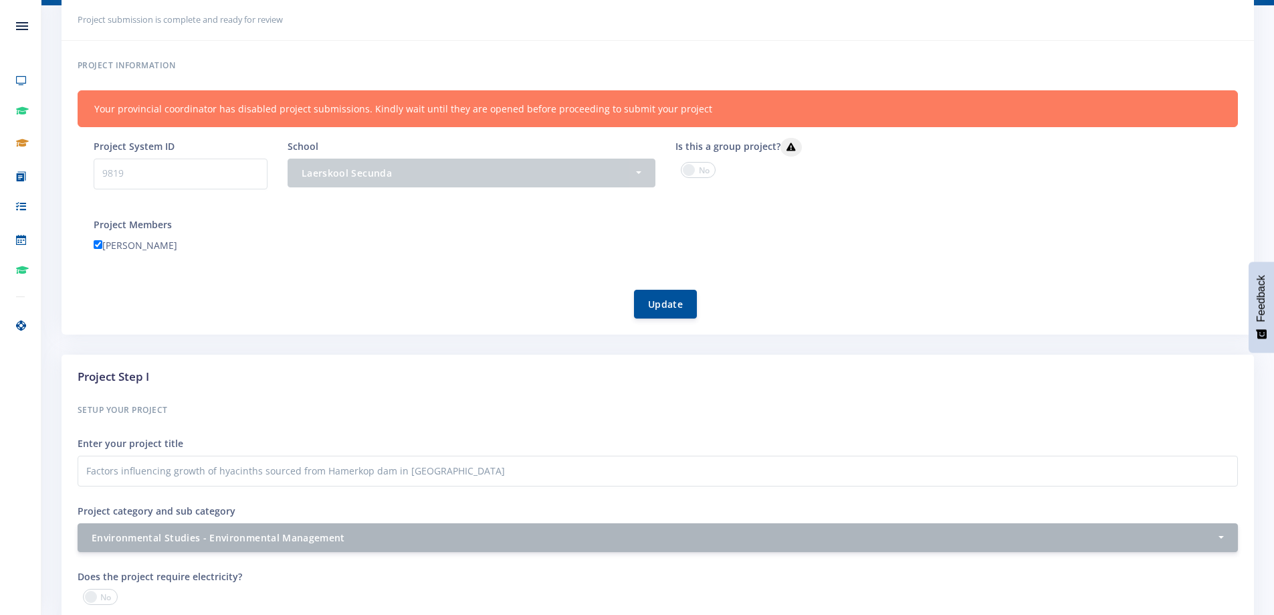
scroll to position [0, 0]
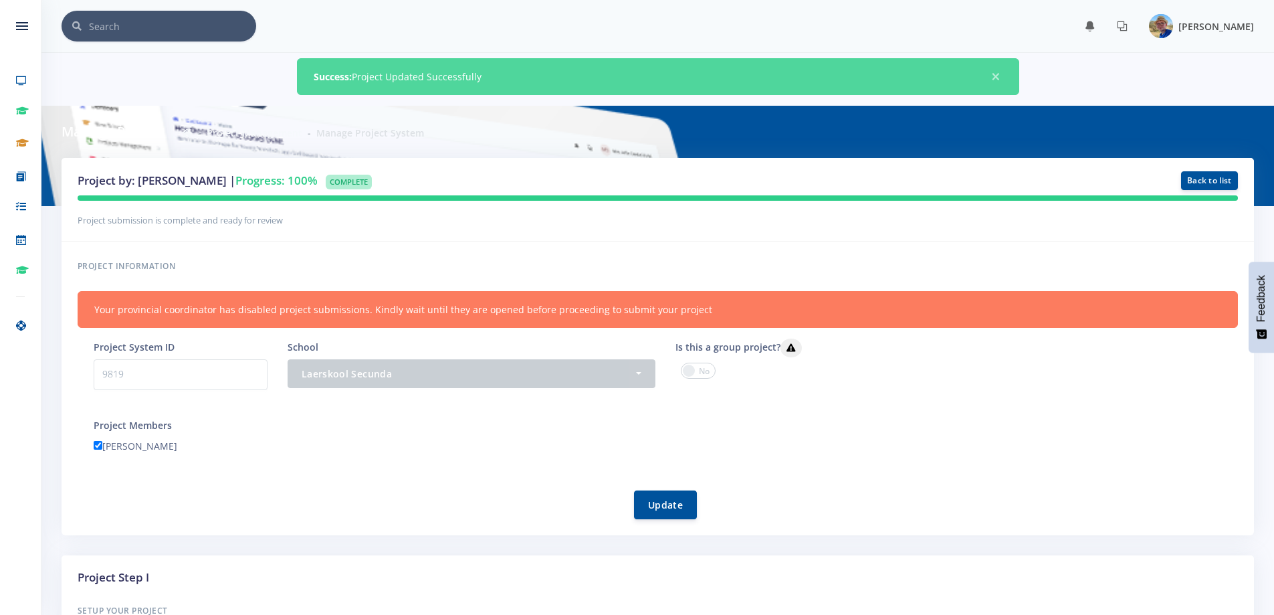
click at [1227, 24] on span "[PERSON_NAME]" at bounding box center [1216, 26] width 76 height 13
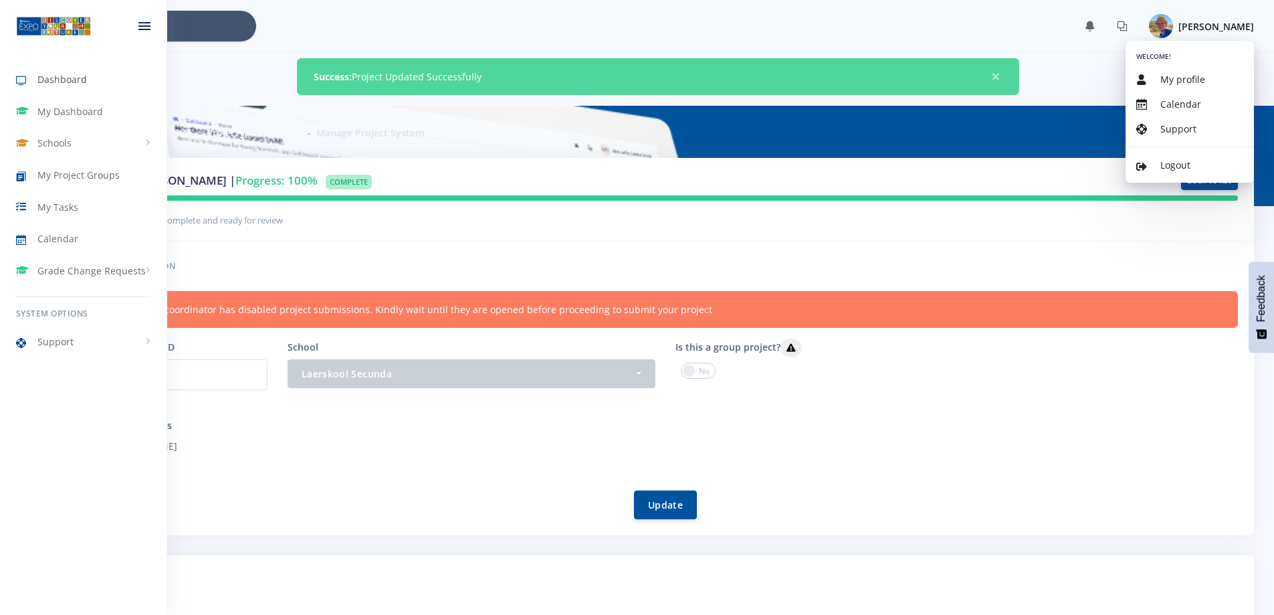
click at [27, 76] on icon at bounding box center [26, 81] width 21 height 16
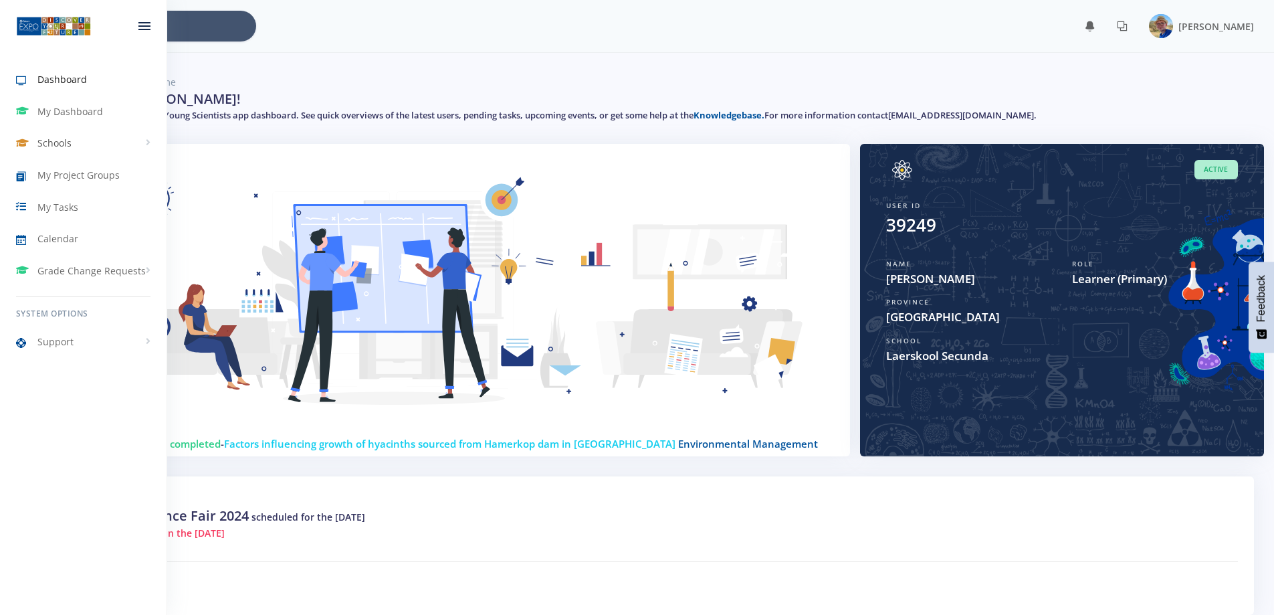
click at [53, 142] on span "Schools" at bounding box center [54, 143] width 34 height 14
click at [65, 191] on link "Laerskool Secunda" at bounding box center [83, 192] width 167 height 23
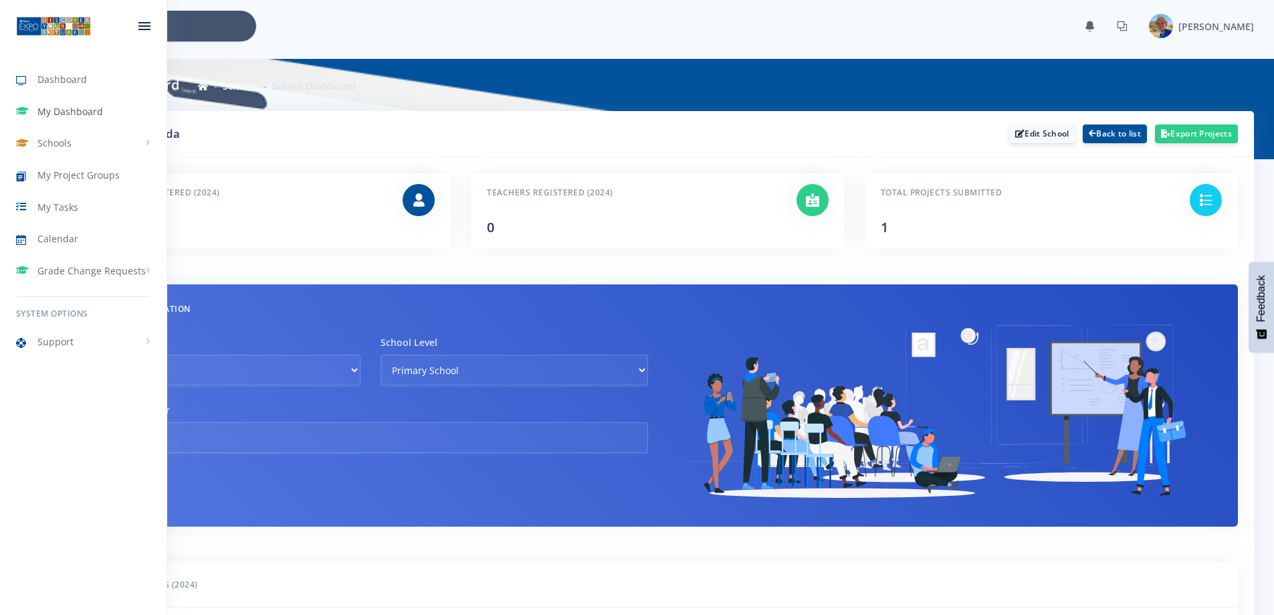
click at [49, 118] on link "My Dashboard" at bounding box center [83, 111] width 167 height 31
